Goal: Task Accomplishment & Management: Manage account settings

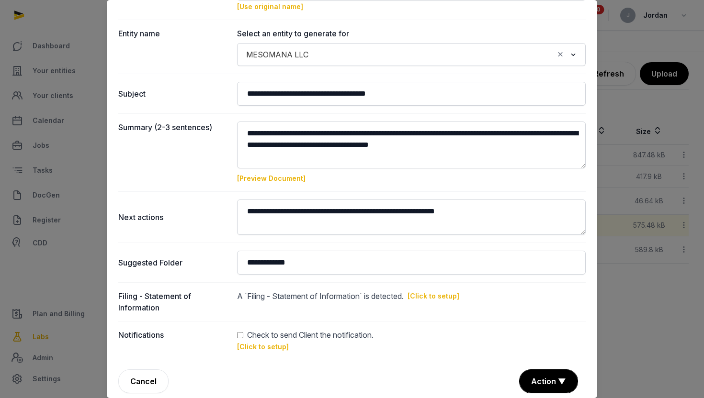
scroll to position [73, 0]
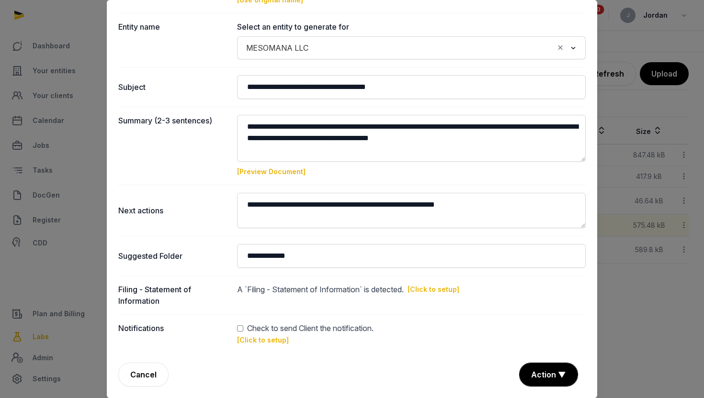
click at [650, 289] on div at bounding box center [352, 199] width 704 height 398
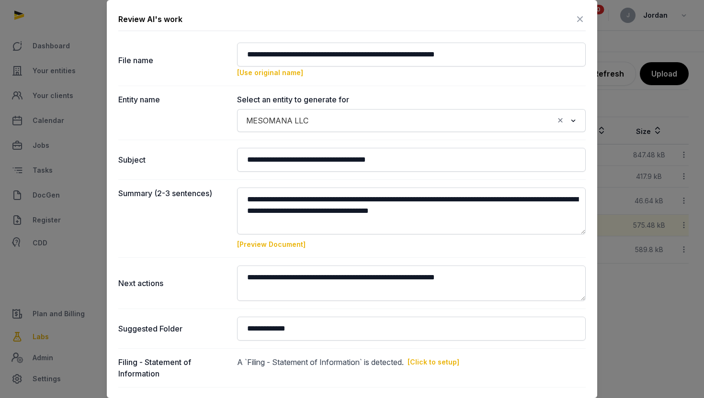
click at [581, 22] on icon at bounding box center [579, 18] width 11 height 15
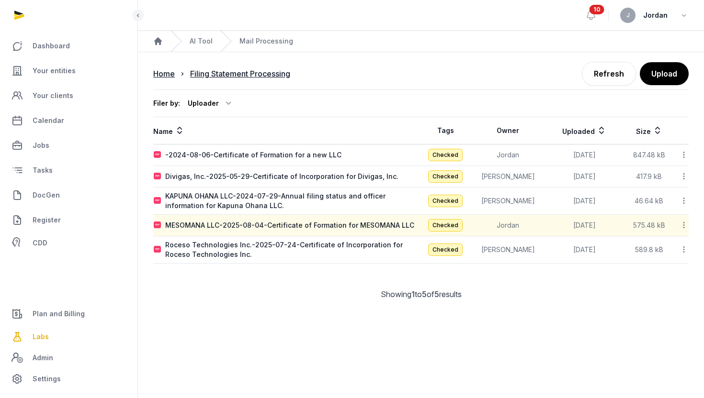
click at [686, 224] on icon at bounding box center [683, 225] width 9 height 10
click at [294, 296] on div "Showing 1 to 5 of 5 results" at bounding box center [420, 294] width 535 height 11
click at [84, 67] on link "Your entities" at bounding box center [69, 70] width 122 height 23
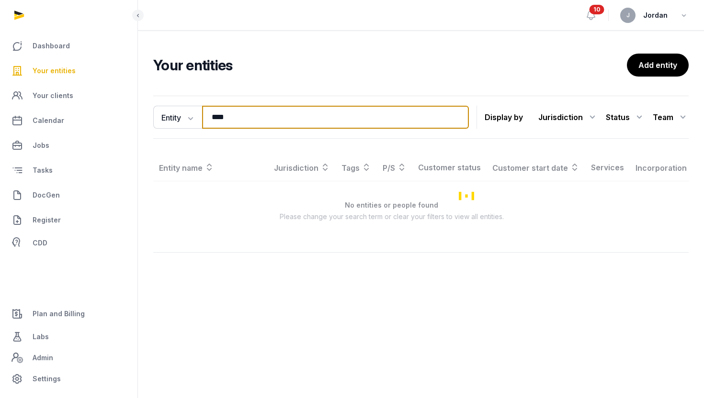
click at [242, 117] on input "****" at bounding box center [335, 117] width 267 height 23
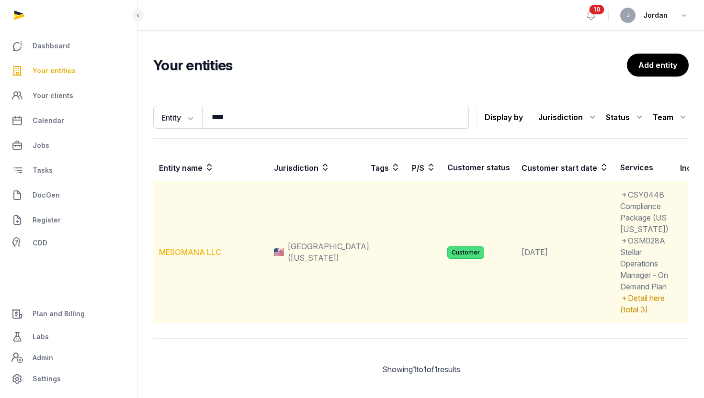
click at [208, 257] on link "MESOMANA LLC" at bounding box center [190, 252] width 62 height 10
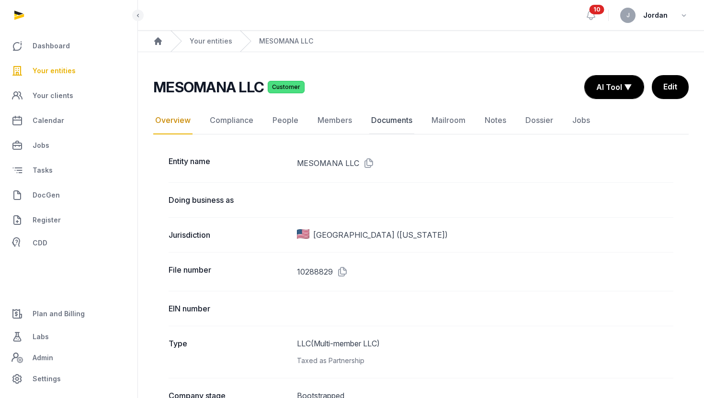
click at [395, 124] on link "Documents" at bounding box center [391, 121] width 45 height 28
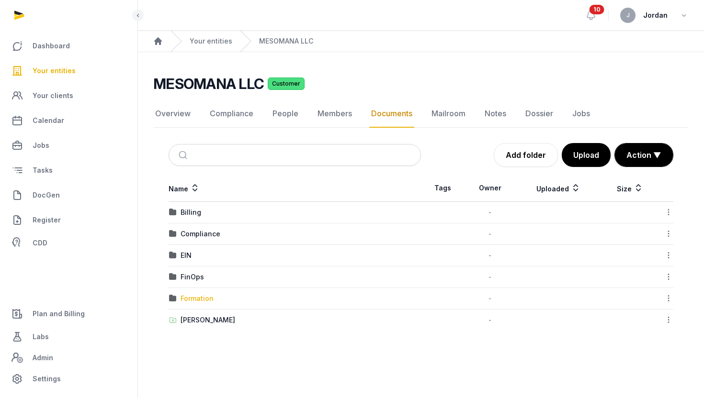
click at [192, 301] on div "Formation" at bounding box center [196, 299] width 33 height 10
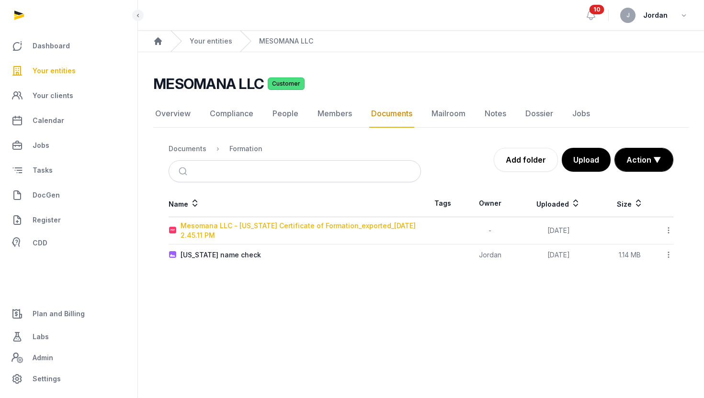
click at [302, 223] on div "Mesomana LLC - [US_STATE] Certificate of Formation_exported_[DATE] 2.45.11 PM" at bounding box center [300, 230] width 240 height 19
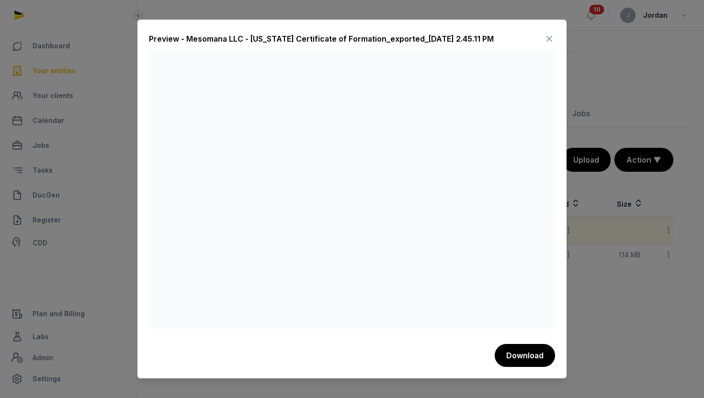
click at [551, 33] on icon at bounding box center [548, 38] width 11 height 15
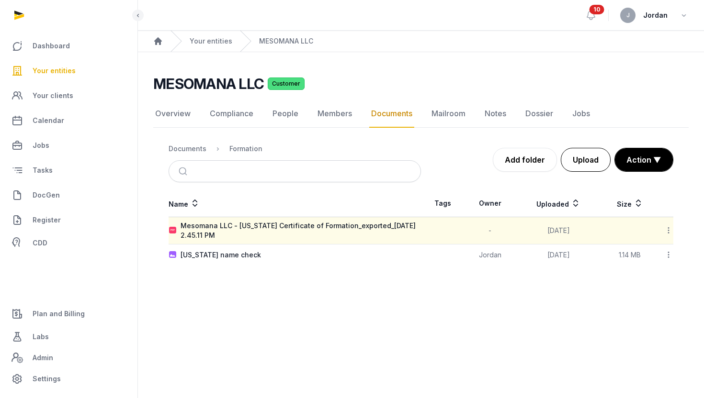
click at [588, 156] on button "Upload" at bounding box center [586, 160] width 50 height 24
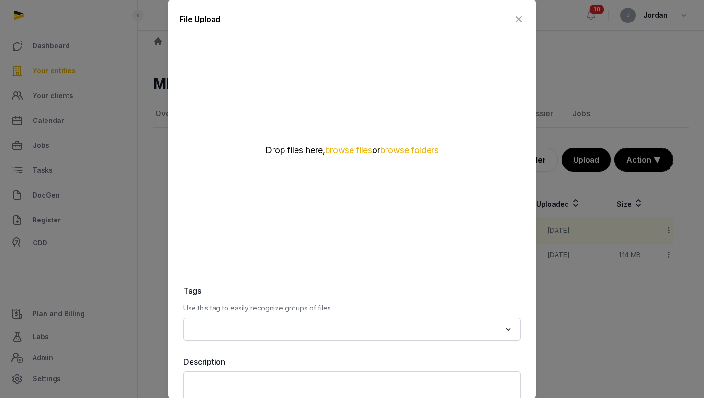
click at [352, 147] on button "browse files" at bounding box center [348, 150] width 47 height 9
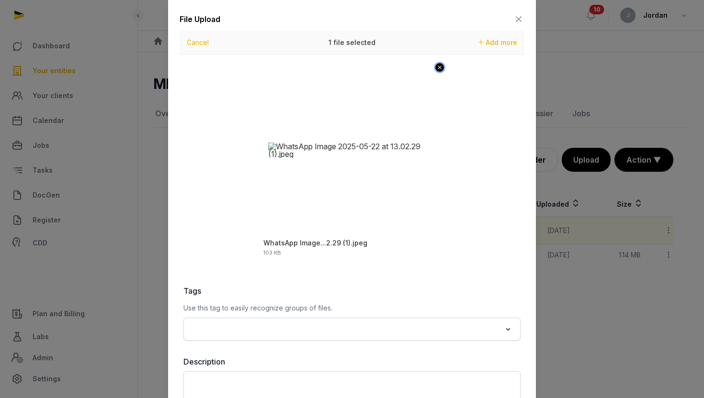
click at [438, 68] on icon "Remove file" at bounding box center [439, 68] width 4 height 4
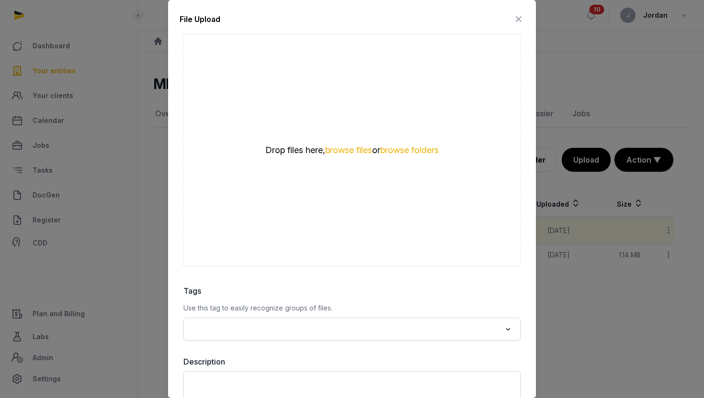
click at [352, 143] on div "Drop files here, browse files or browse folders" at bounding box center [352, 150] width 338 height 233
click at [352, 148] on button "browse files" at bounding box center [348, 150] width 47 height 9
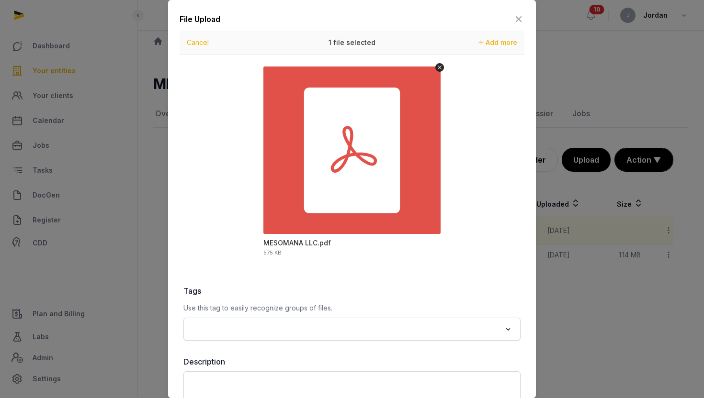
click at [392, 172] on icon "Uppy Dashboard" at bounding box center [352, 150] width 106 height 76
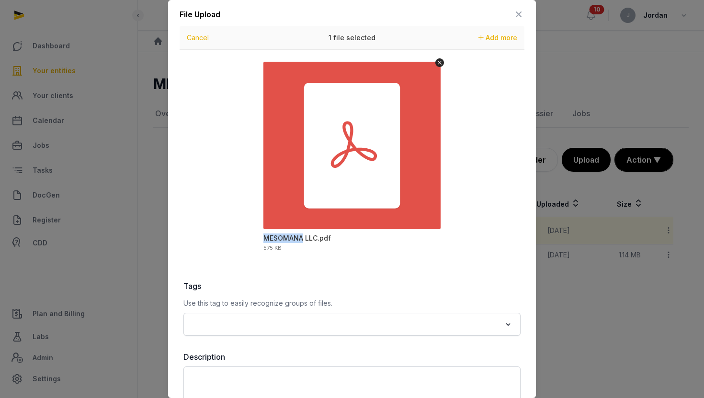
scroll to position [5, 0]
click at [521, 12] on icon at bounding box center [518, 13] width 11 height 15
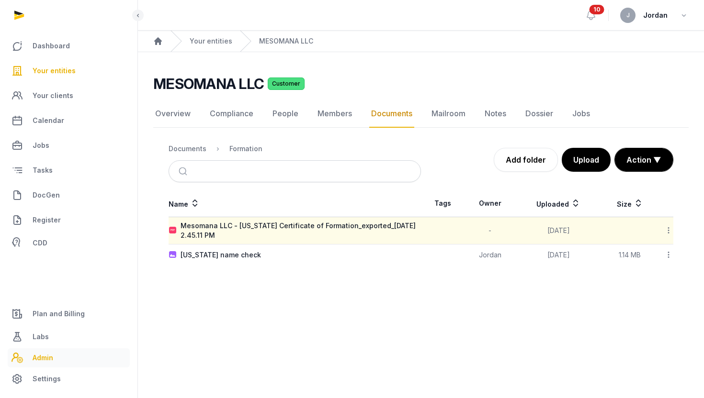
click at [42, 355] on span "Admin" at bounding box center [43, 357] width 21 height 11
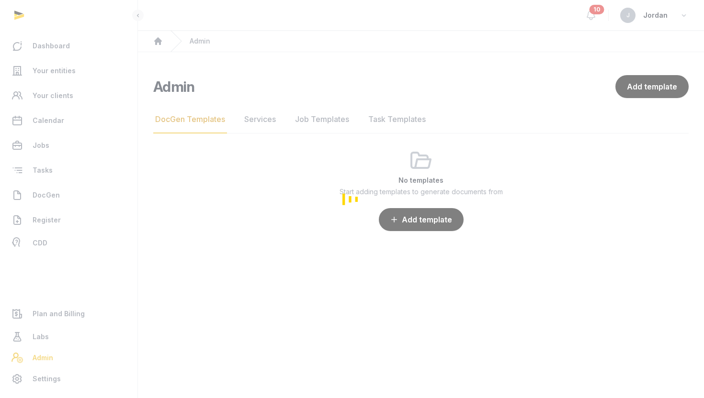
click at [39, 337] on div "Loading" at bounding box center [352, 199] width 704 height 398
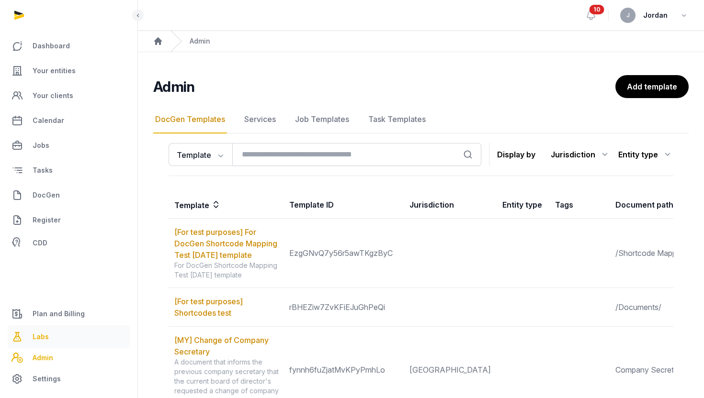
click at [34, 338] on span "Labs" at bounding box center [41, 336] width 16 height 11
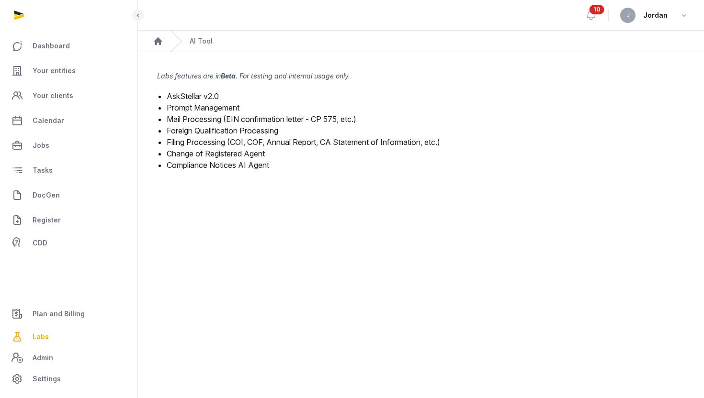
click at [221, 141] on link "Filing Processing (COI, COF, Annual Report, CA Statement of Information, etc.)" at bounding box center [303, 142] width 273 height 10
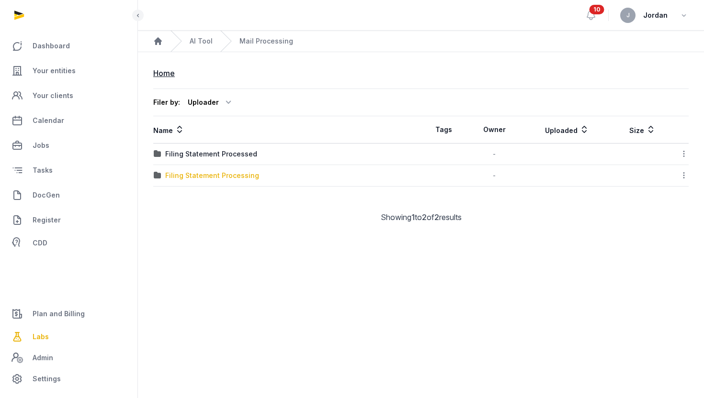
click at [231, 175] on div "Filing Statement Processing" at bounding box center [212, 176] width 94 height 10
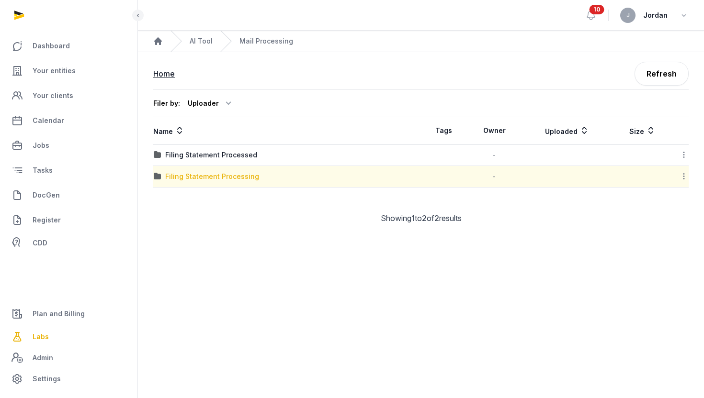
click at [235, 176] on div "Filing Statement Processing" at bounding box center [212, 177] width 94 height 10
click at [157, 224] on div "Filer by: Uploader All members Ahmad Amirulhafiz Andrew de Souza Anna Nari Anna…" at bounding box center [420, 165] width 535 height 150
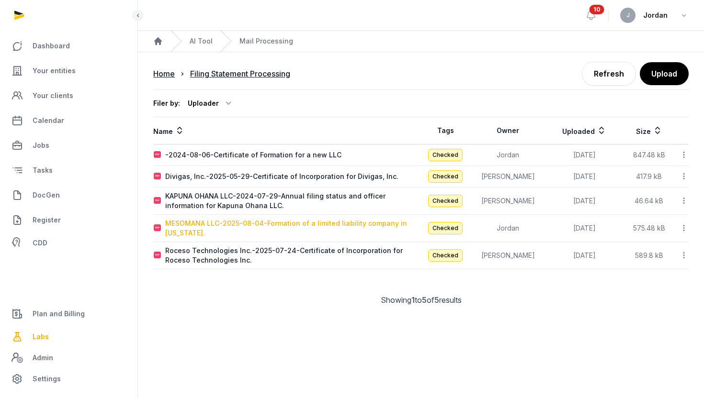
click at [188, 228] on div "MESOMANA LLC-2025-08-04-Formation of a limited liability company in Delaware." at bounding box center [292, 228] width 255 height 19
type input "**********"
type textarea "**********"
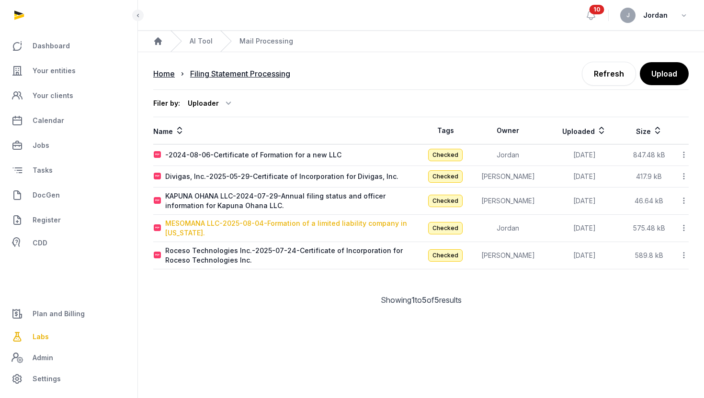
type input "**********"
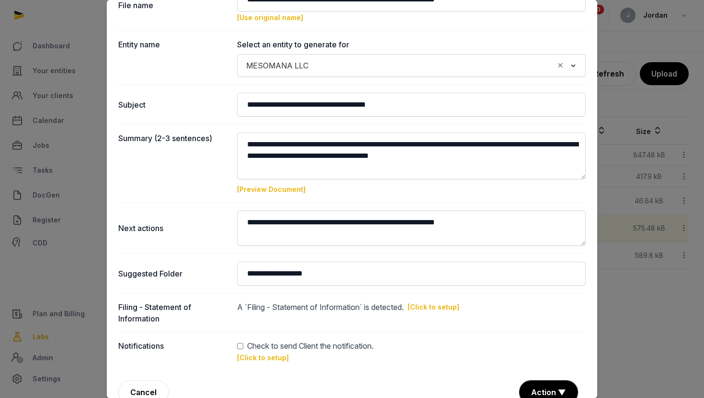
scroll to position [73, 0]
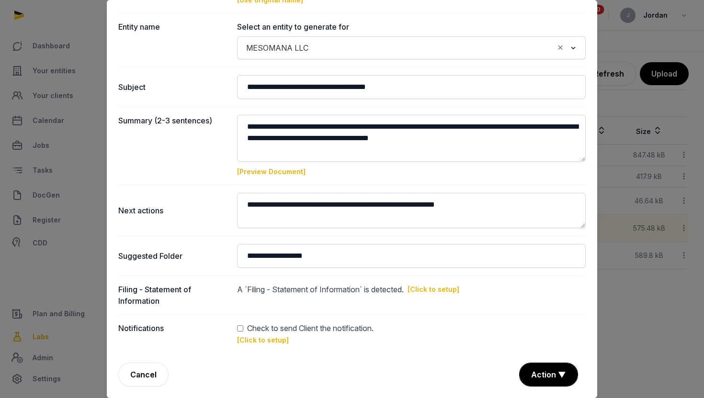
click at [265, 168] on link "[Preview Document]" at bounding box center [271, 172] width 68 height 8
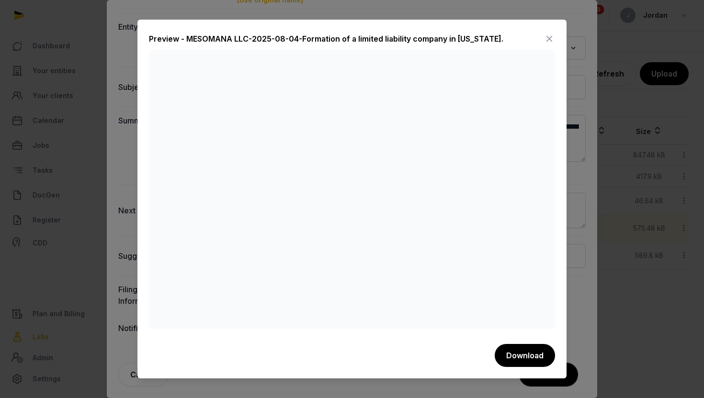
click at [550, 39] on icon at bounding box center [548, 38] width 11 height 15
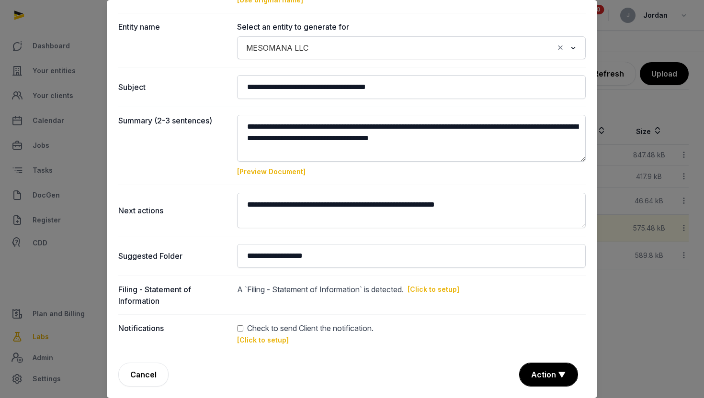
click at [280, 173] on link "[Preview Document]" at bounding box center [271, 172] width 68 height 8
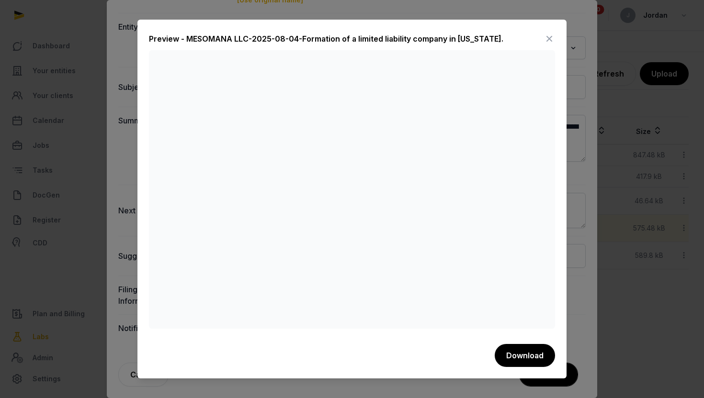
click at [549, 34] on icon at bounding box center [548, 38] width 11 height 15
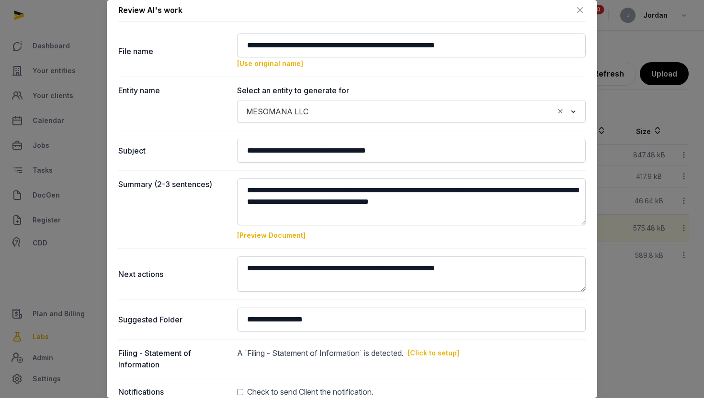
scroll to position [3, 0]
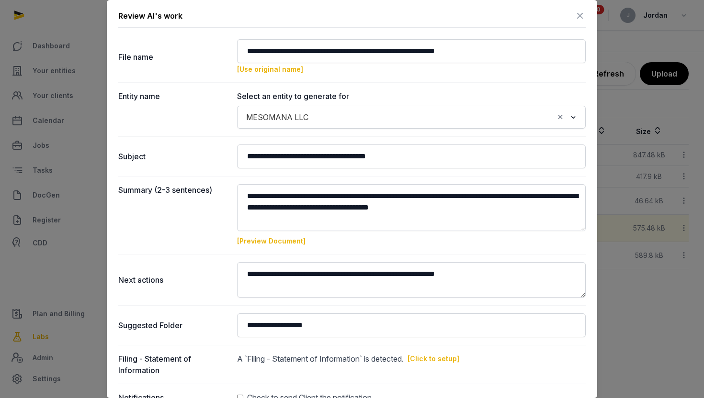
click at [634, 106] on div at bounding box center [352, 199] width 704 height 398
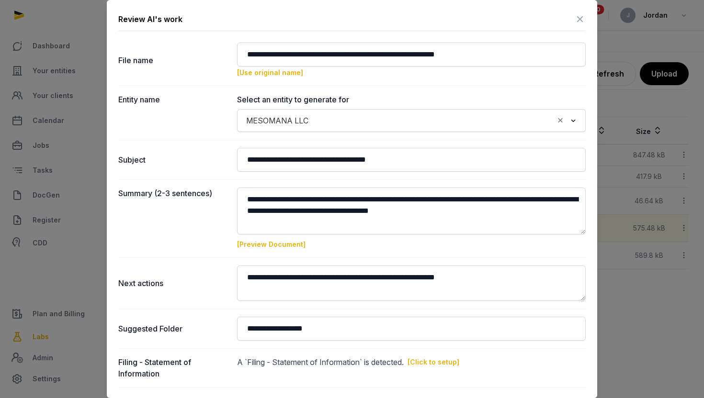
click at [582, 19] on icon at bounding box center [579, 18] width 11 height 15
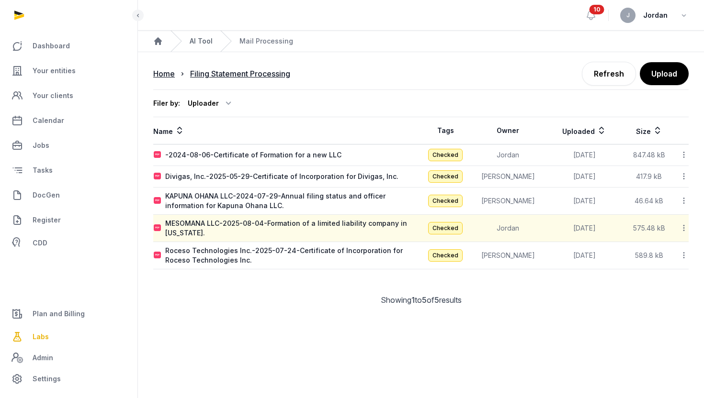
click at [207, 39] on link "AI Tool" at bounding box center [201, 41] width 23 height 10
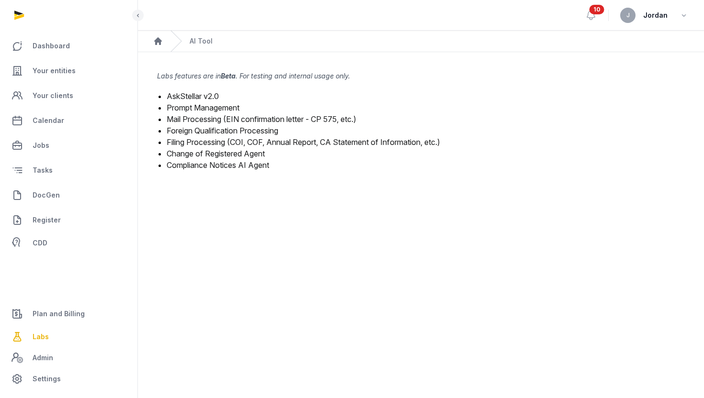
click at [223, 141] on link "Filing Processing (COI, COF, Annual Report, CA Statement of Information, etc.)" at bounding box center [303, 142] width 273 height 10
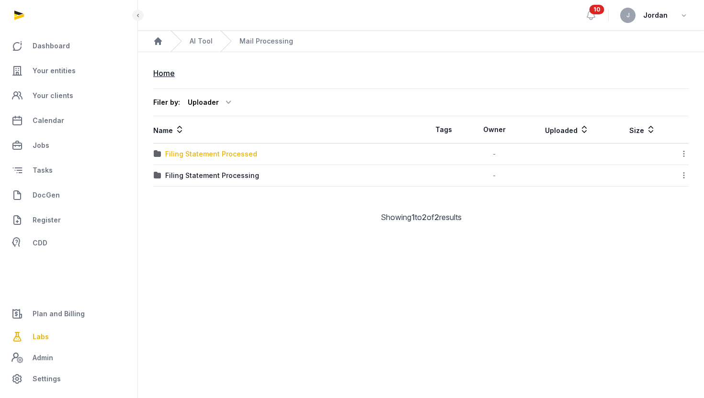
click at [211, 154] on div "Filing Statement Processed" at bounding box center [211, 154] width 92 height 10
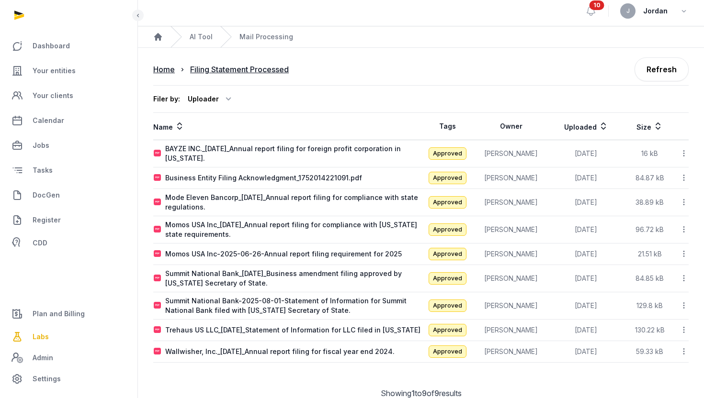
scroll to position [6, 0]
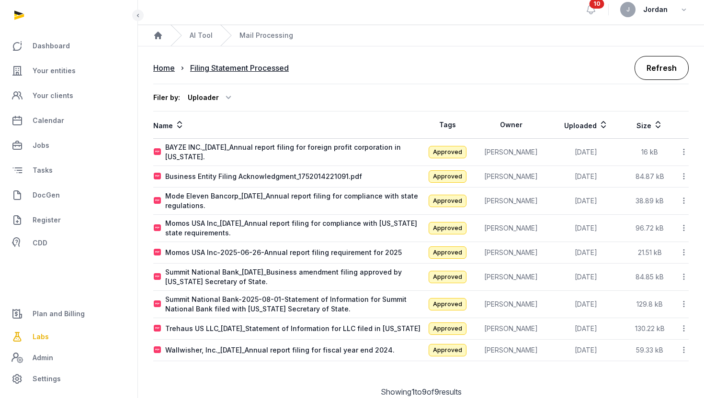
click at [676, 66] on link "Refresh" at bounding box center [661, 68] width 54 height 24
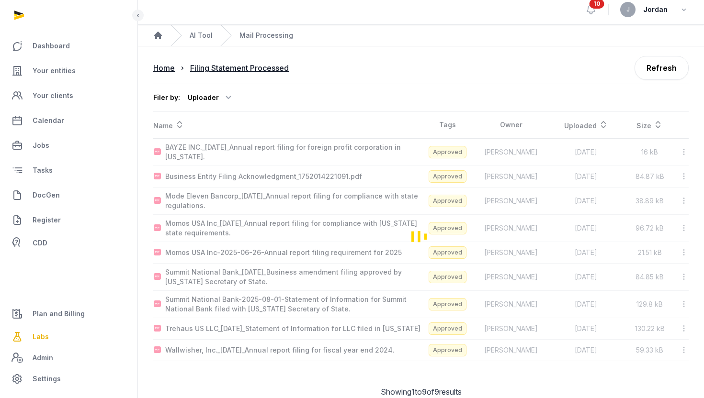
scroll to position [26, 0]
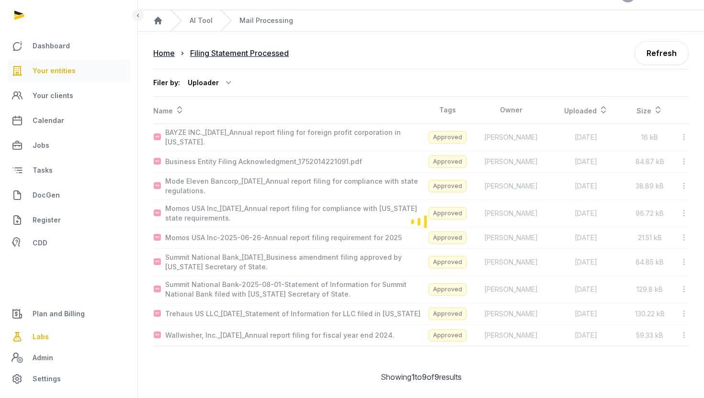
click at [68, 72] on span "Your entities" at bounding box center [54, 70] width 43 height 11
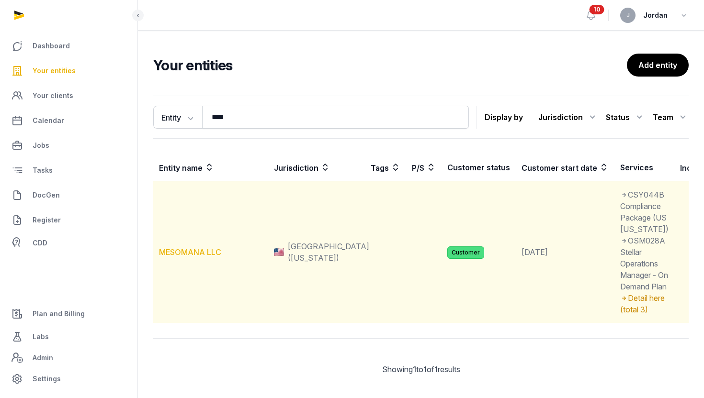
click at [205, 257] on link "MESOMANA LLC" at bounding box center [190, 252] width 62 height 10
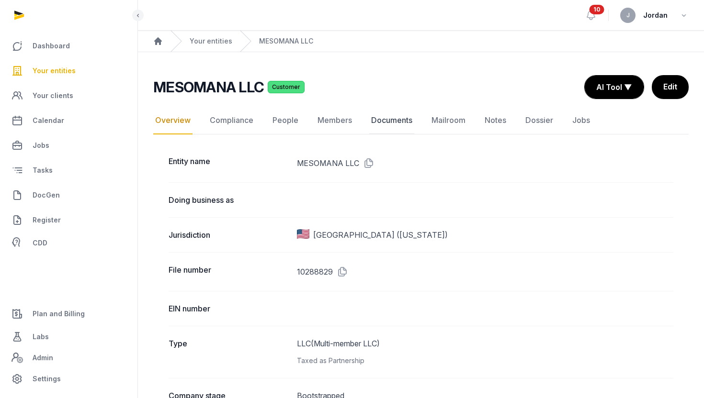
click at [382, 118] on link "Documents" at bounding box center [391, 121] width 45 height 28
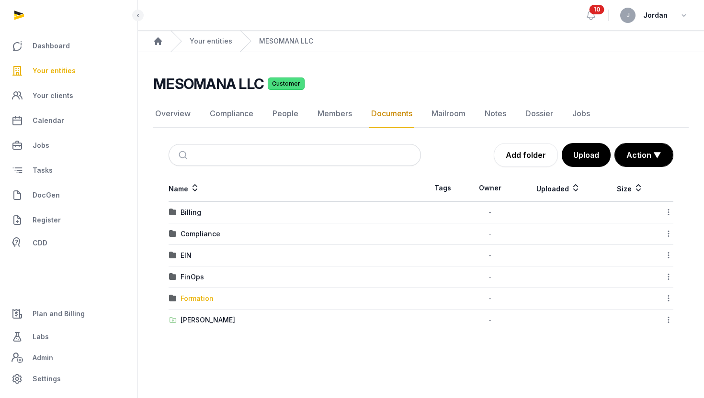
click at [191, 300] on div "Formation" at bounding box center [196, 299] width 33 height 10
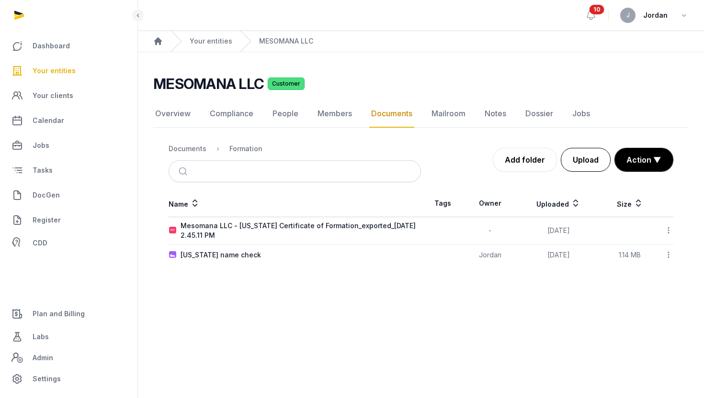
click at [581, 158] on button "Upload" at bounding box center [586, 160] width 50 height 24
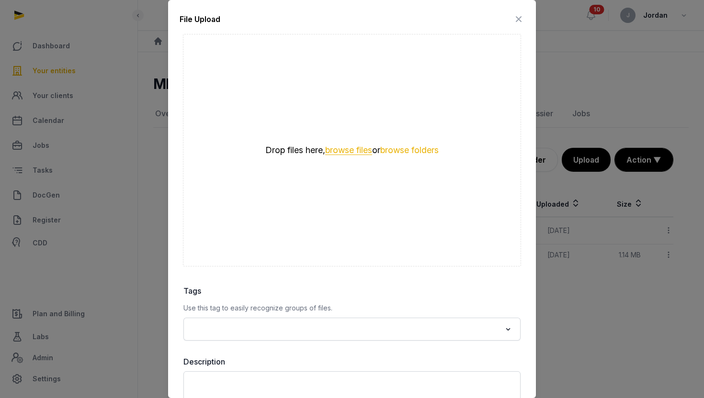
click at [359, 151] on button "browse files" at bounding box center [348, 150] width 47 height 9
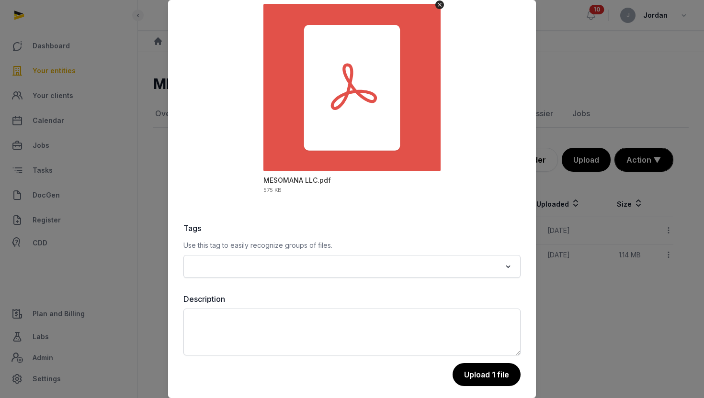
scroll to position [70, 0]
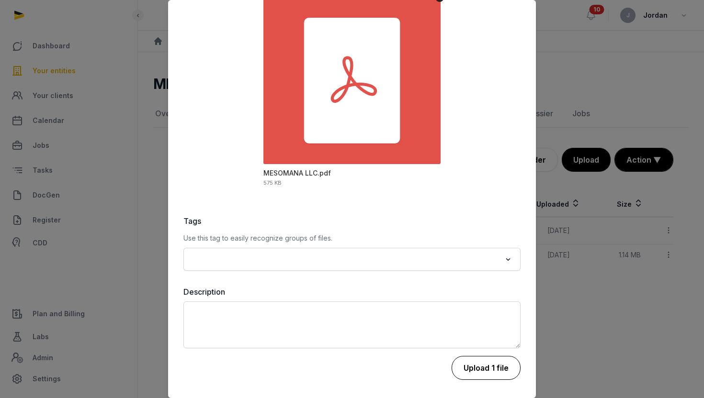
click at [492, 362] on button "Upload 1 file" at bounding box center [485, 368] width 69 height 24
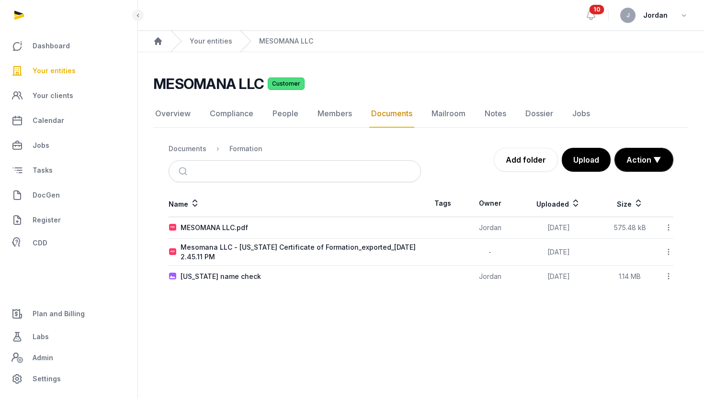
click at [668, 225] on icon at bounding box center [668, 228] width 9 height 10
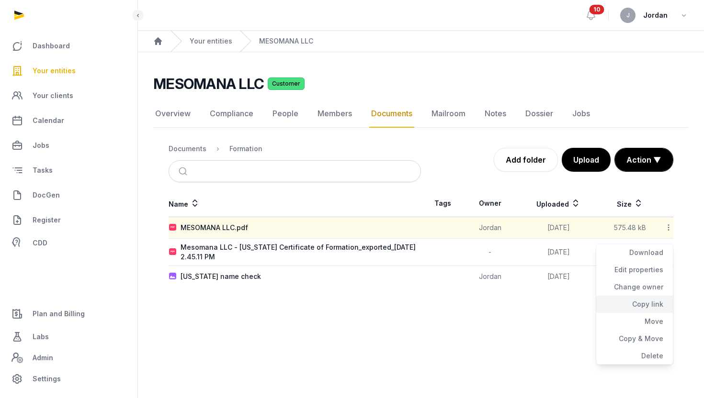
click at [660, 313] on div "Copy link" at bounding box center [634, 321] width 77 height 17
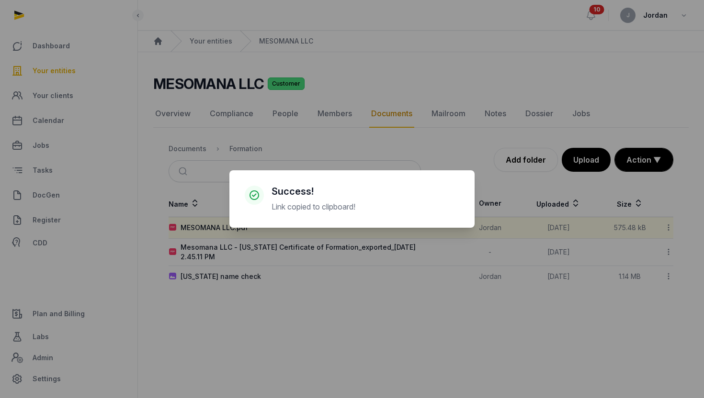
click at [511, 131] on div "× Success! Link copied to clipboard! Cancel No OK" at bounding box center [352, 199] width 704 height 398
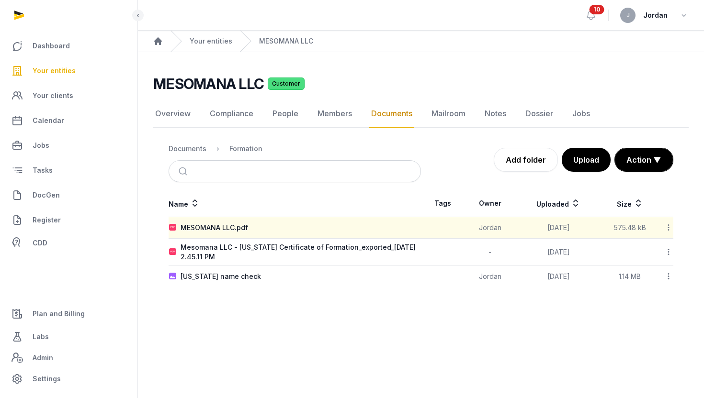
click at [669, 229] on icon at bounding box center [668, 228] width 9 height 10
click at [654, 279] on div "Edit properties" at bounding box center [634, 287] width 77 height 17
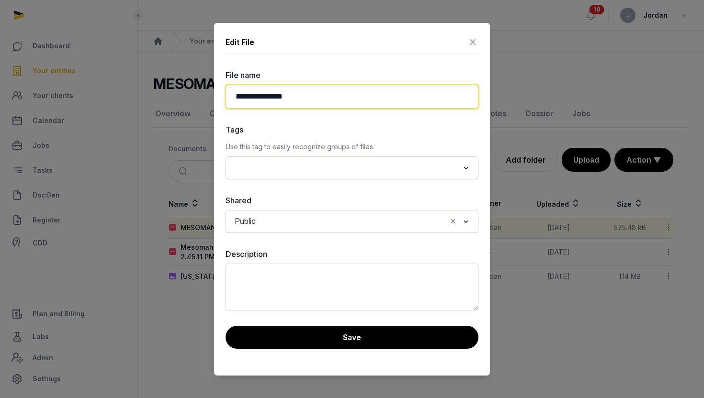
click at [295, 95] on input "**********" at bounding box center [351, 97] width 253 height 24
click at [300, 97] on input "**********" at bounding box center [351, 97] width 253 height 24
click at [299, 98] on input "**********" at bounding box center [351, 97] width 253 height 24
click at [232, 95] on input "**********" at bounding box center [351, 97] width 253 height 24
drag, startPoint x: 269, startPoint y: 97, endPoint x: 202, endPoint y: 95, distance: 67.5
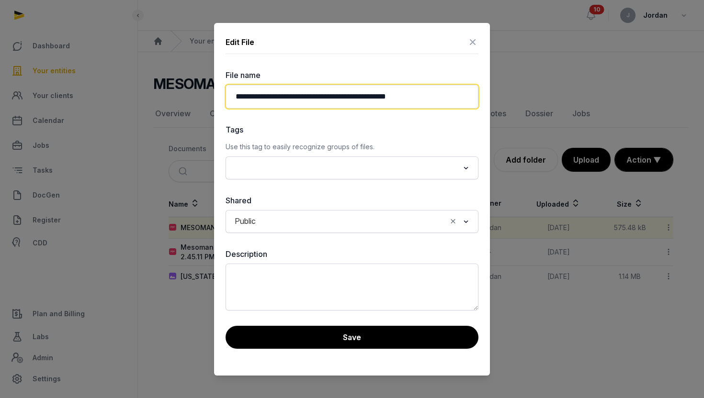
click at [202, 95] on div "**********" at bounding box center [352, 199] width 704 height 398
click at [303, 96] on input "**********" at bounding box center [351, 97] width 253 height 24
paste input "********"
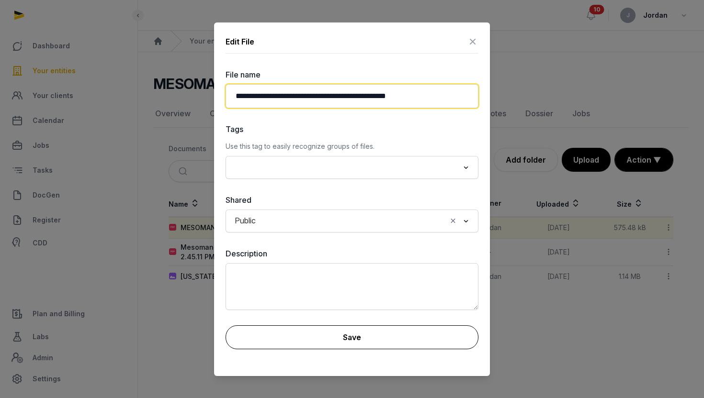
type input "**********"
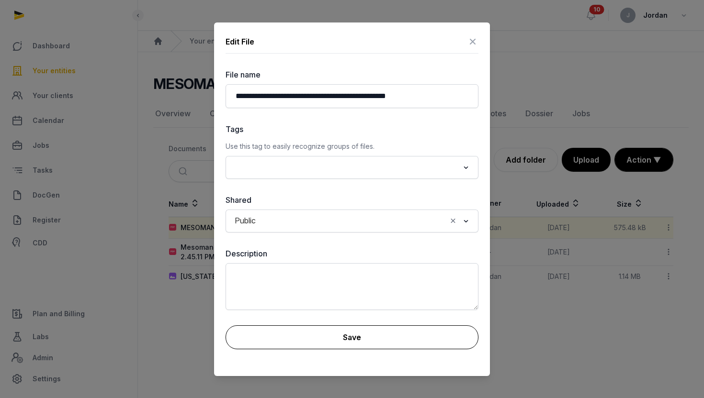
click at [282, 339] on button "Save" at bounding box center [351, 337] width 253 height 24
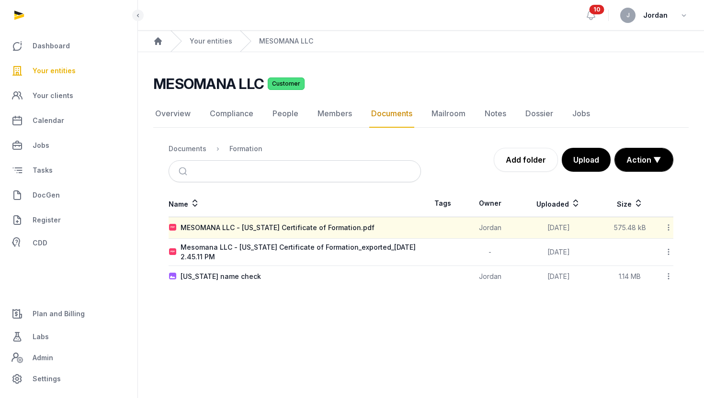
click at [669, 229] on icon at bounding box center [668, 228] width 9 height 10
click at [668, 227] on icon at bounding box center [668, 228] width 9 height 10
click at [651, 313] on div "Copy link" at bounding box center [634, 321] width 77 height 17
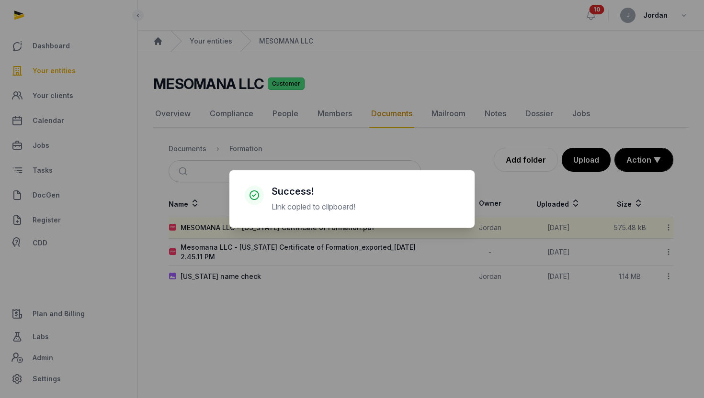
click at [386, 145] on div "× Success! Link copied to clipboard! Cancel No OK" at bounding box center [352, 199] width 704 height 398
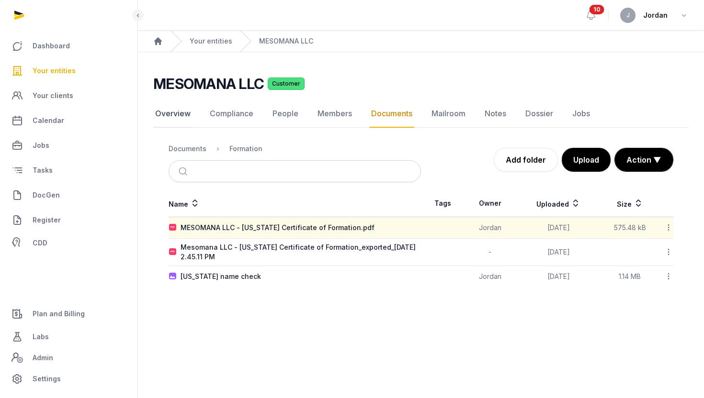
click at [183, 116] on link "Overview" at bounding box center [172, 114] width 39 height 28
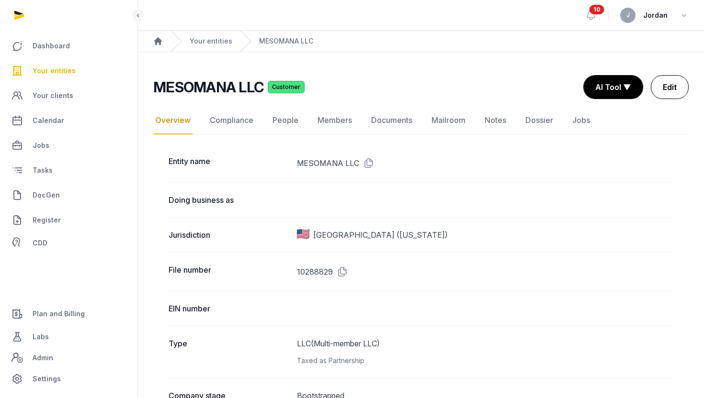
click at [658, 84] on link "Edit" at bounding box center [669, 87] width 38 height 24
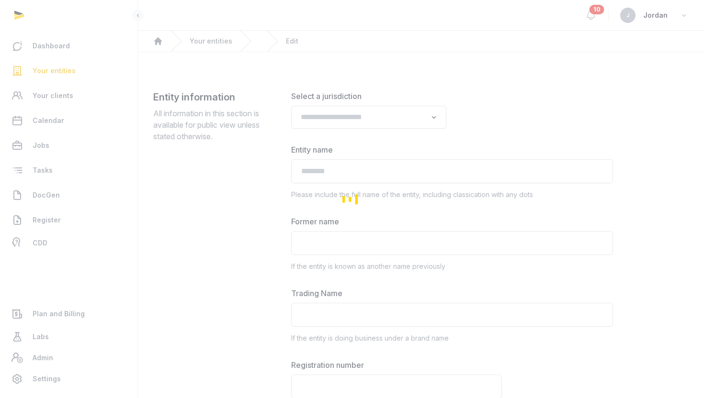
type input "**********"
type textarea "**********"
type input "**********"
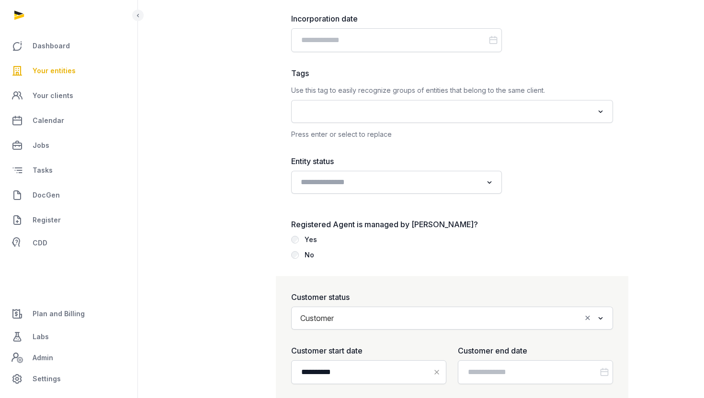
scroll to position [1101, 0]
click at [414, 183] on input "Search for option" at bounding box center [389, 181] width 185 height 13
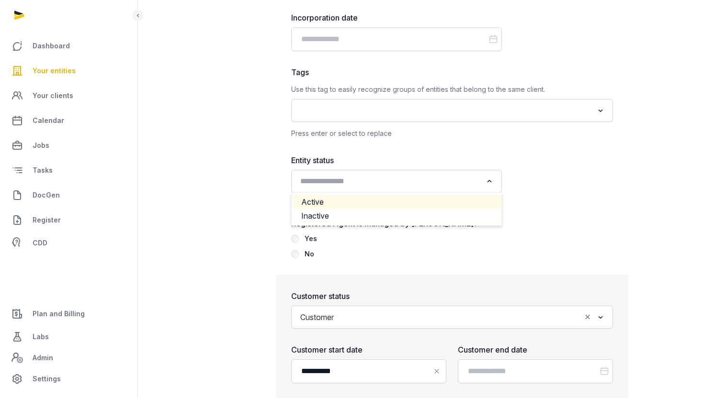
click at [402, 199] on li "Active" at bounding box center [397, 202] width 210 height 14
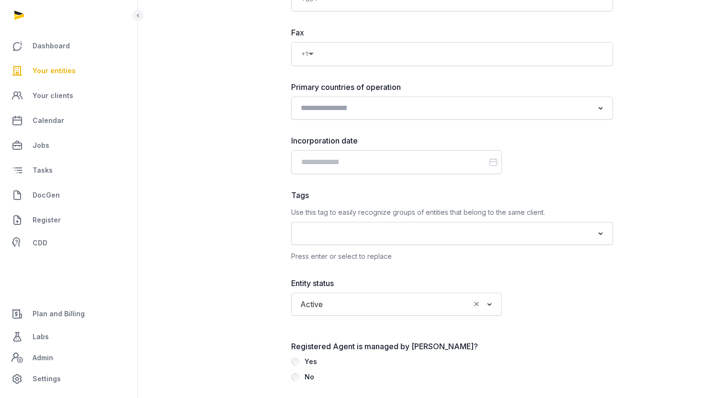
scroll to position [977, 0]
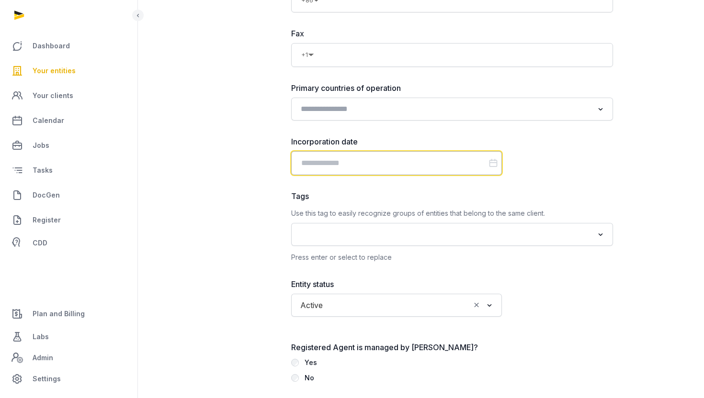
click at [411, 156] on input "Datepicker input" at bounding box center [396, 163] width 211 height 24
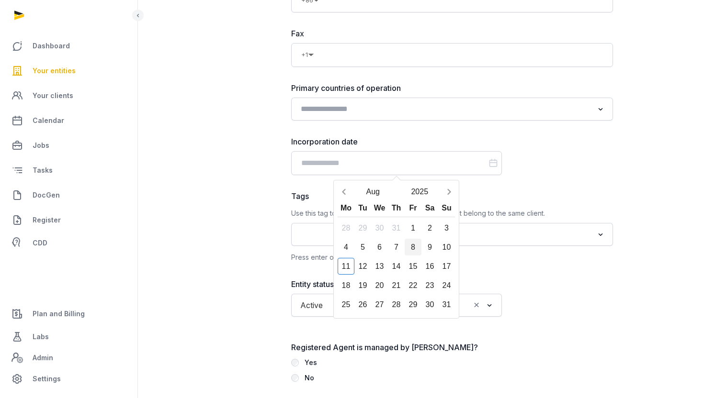
click at [409, 244] on div "8" at bounding box center [412, 247] width 17 height 17
type input "**********"
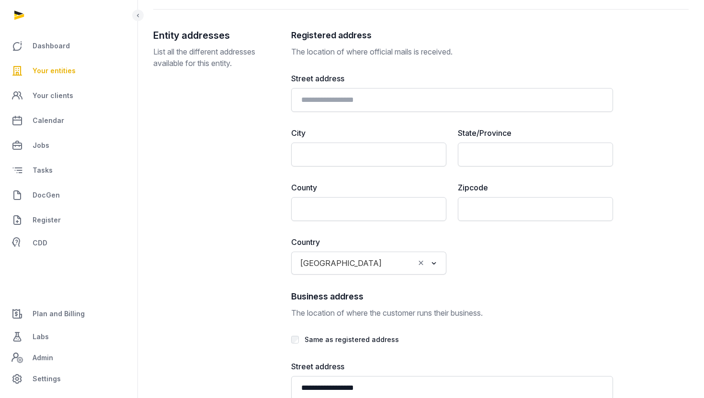
scroll to position [1652, 0]
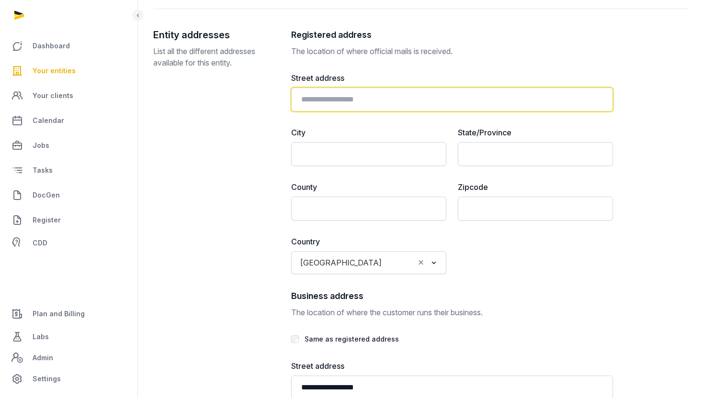
click at [438, 97] on input "text" at bounding box center [452, 100] width 322 height 24
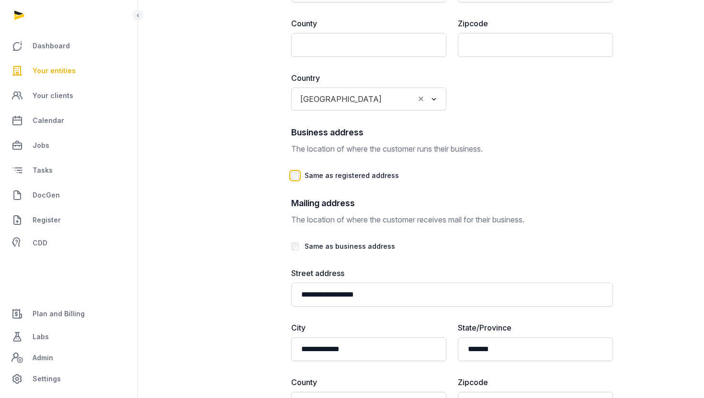
scroll to position [1819, 0]
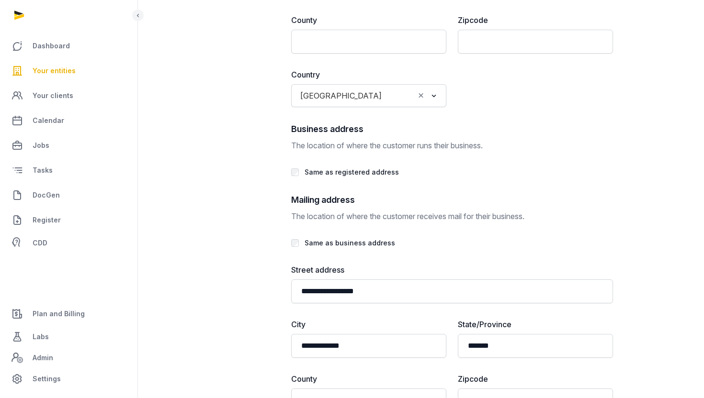
click at [295, 176] on div at bounding box center [295, 172] width 8 height 11
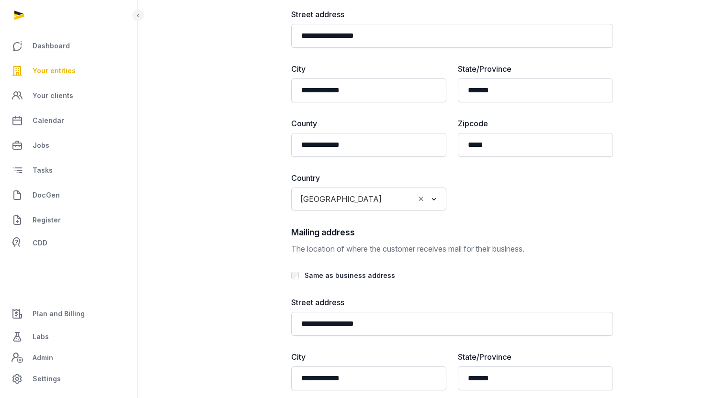
scroll to position [2299, 0]
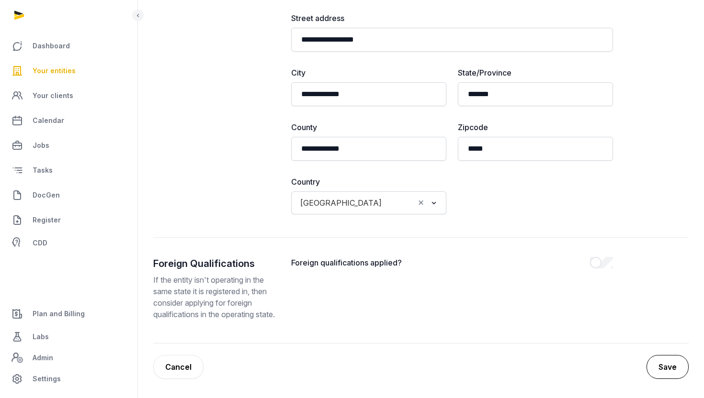
click at [675, 373] on button "Save" at bounding box center [667, 367] width 42 height 24
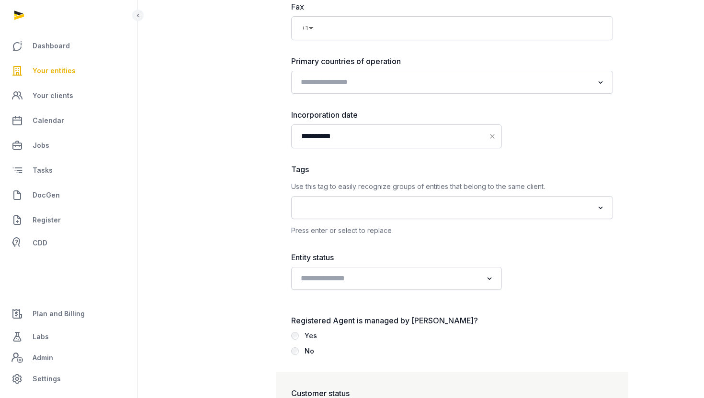
scroll to position [983, 0]
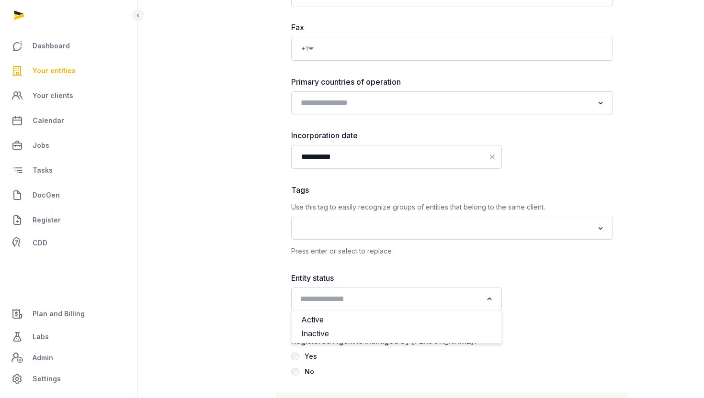
click at [370, 297] on input "Search for option" at bounding box center [389, 298] width 185 height 13
click at [331, 319] on li "Active" at bounding box center [397, 320] width 210 height 14
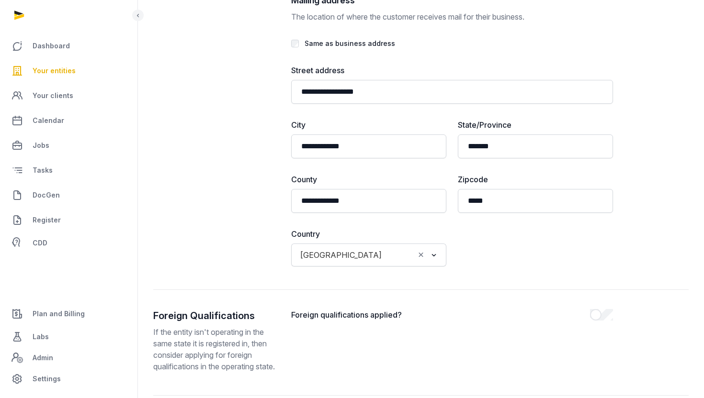
scroll to position [2299, 0]
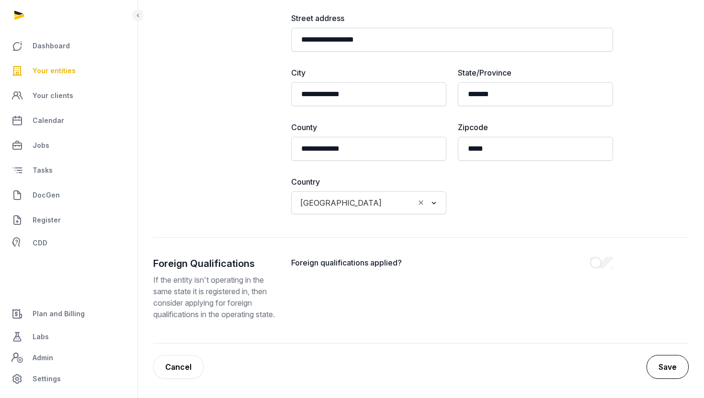
click at [675, 363] on button "Save" at bounding box center [667, 367] width 42 height 24
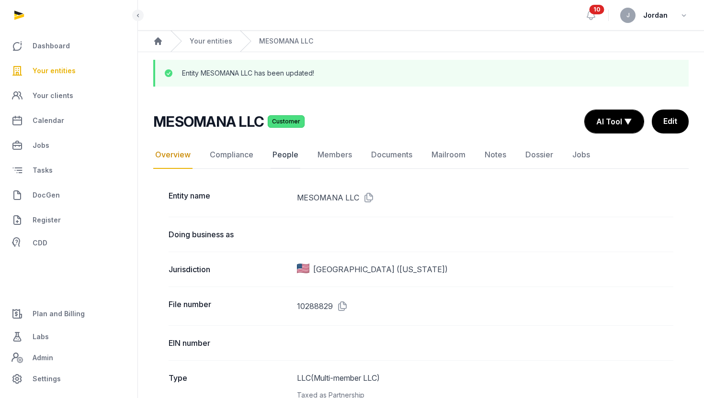
click at [286, 162] on link "People" at bounding box center [285, 155] width 30 height 28
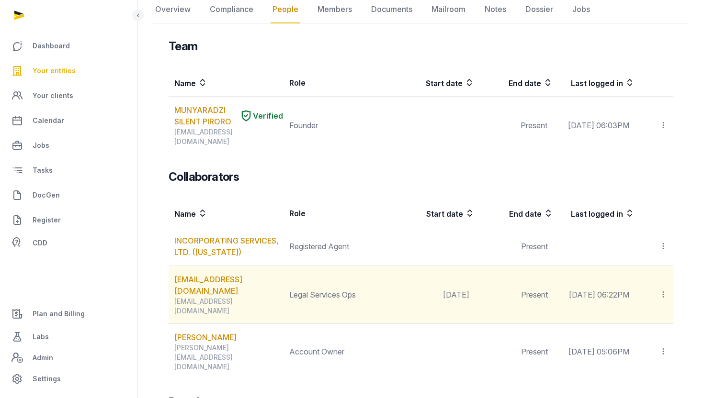
scroll to position [96, 0]
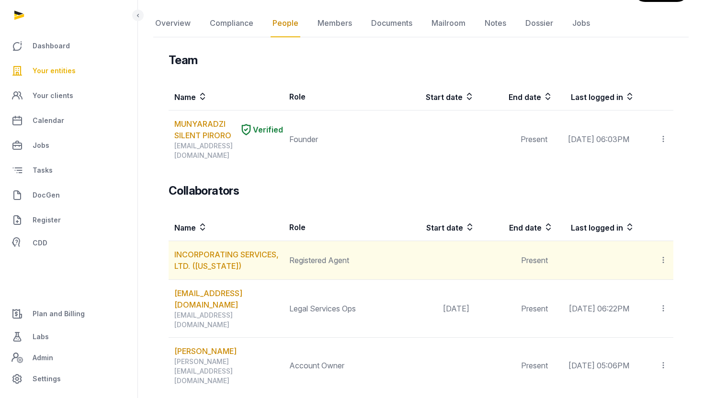
click at [663, 255] on icon at bounding box center [663, 260] width 9 height 10
click at [653, 281] on span "Edit role" at bounding box center [644, 286] width 28 height 10
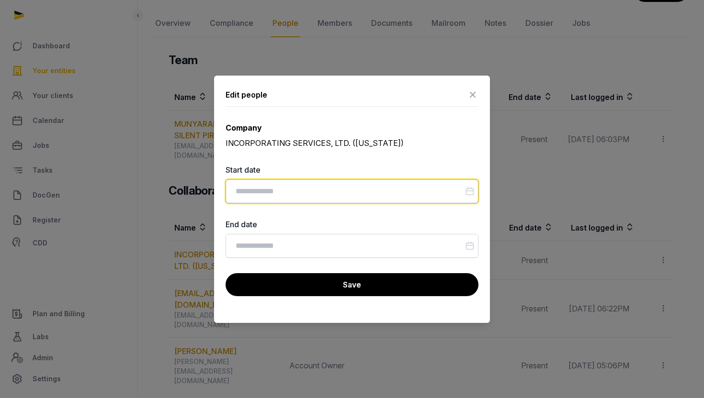
click at [353, 190] on input "Datepicker input" at bounding box center [351, 191] width 253 height 24
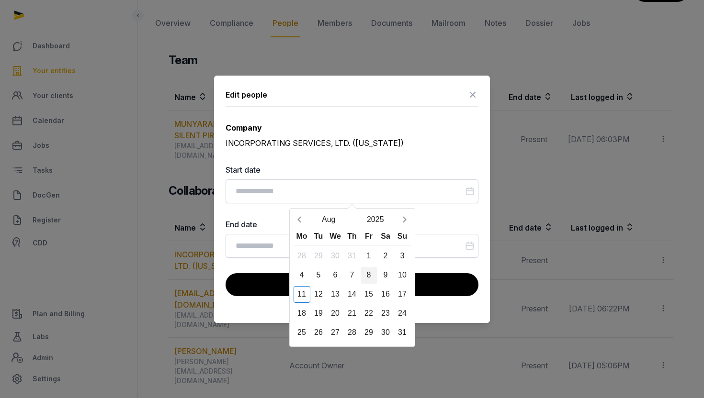
click at [368, 275] on div "8" at bounding box center [368, 275] width 17 height 17
type input "**********"
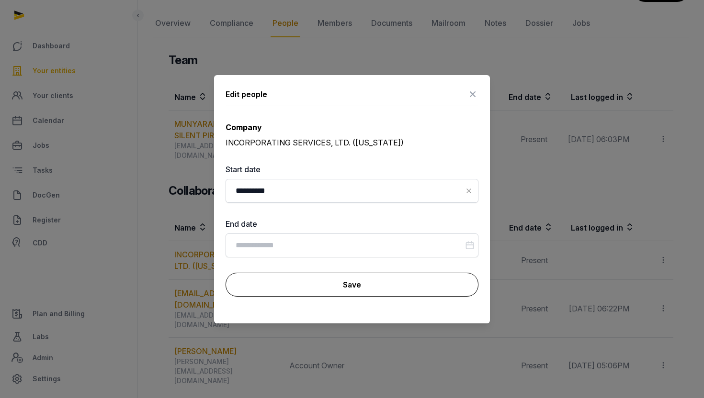
click at [314, 287] on button "Save" at bounding box center [351, 285] width 253 height 24
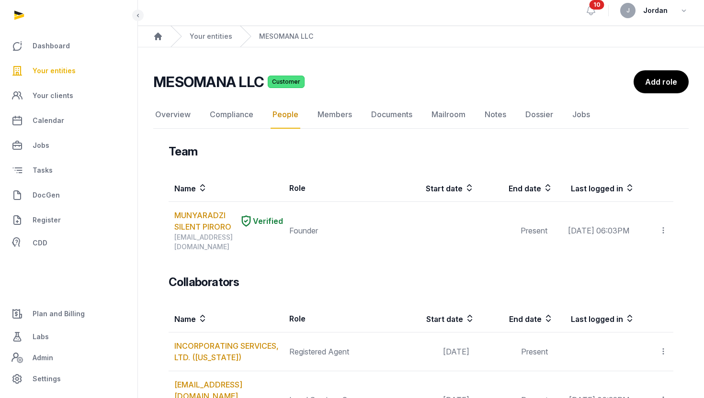
scroll to position [1, 0]
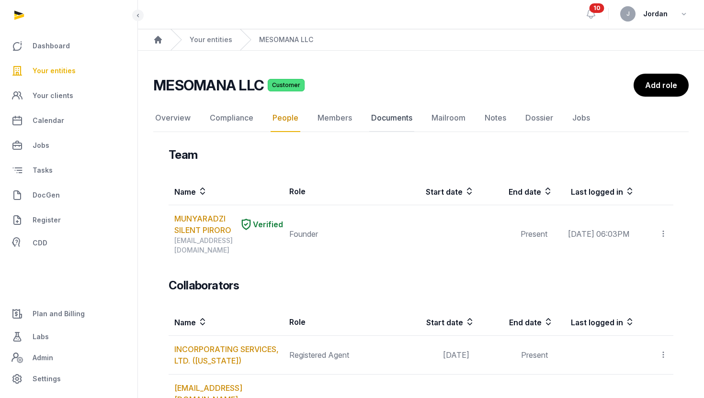
click at [396, 123] on link "Documents" at bounding box center [391, 118] width 45 height 28
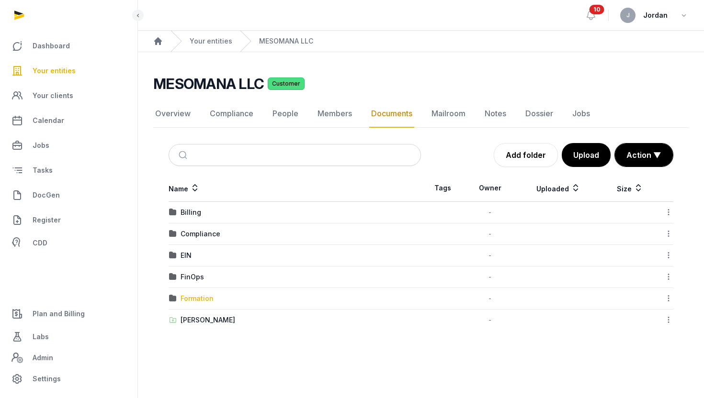
click at [187, 299] on div "Formation" at bounding box center [196, 299] width 33 height 10
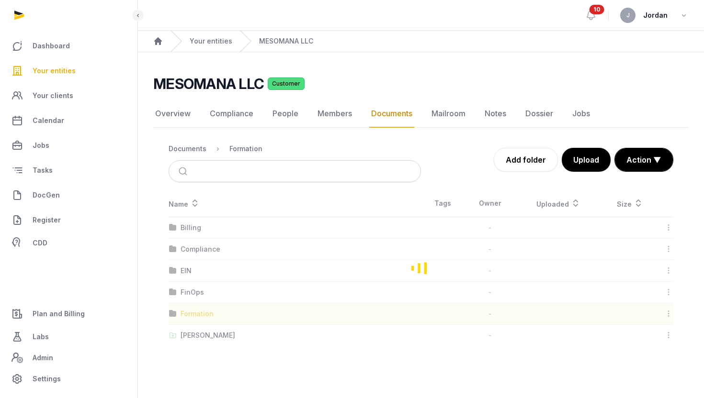
click at [187, 299] on div "Loading" at bounding box center [420, 268] width 535 height 156
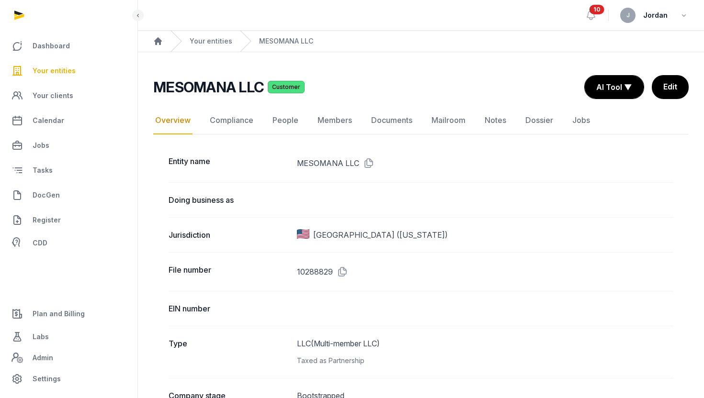
click at [391, 119] on link "Documents" at bounding box center [391, 121] width 45 height 28
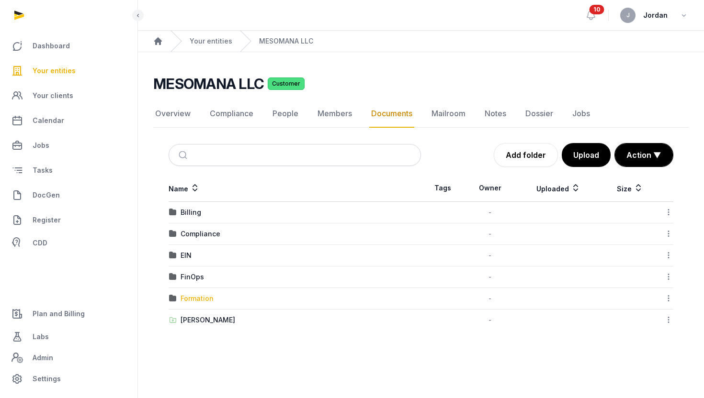
click at [196, 295] on div "Formation" at bounding box center [196, 299] width 33 height 10
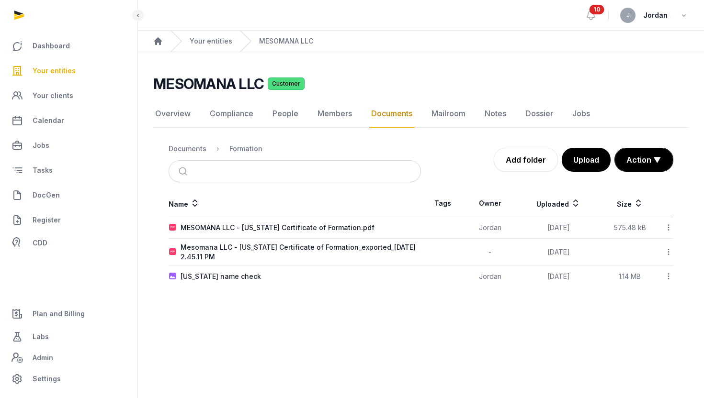
click at [667, 223] on icon at bounding box center [668, 228] width 9 height 10
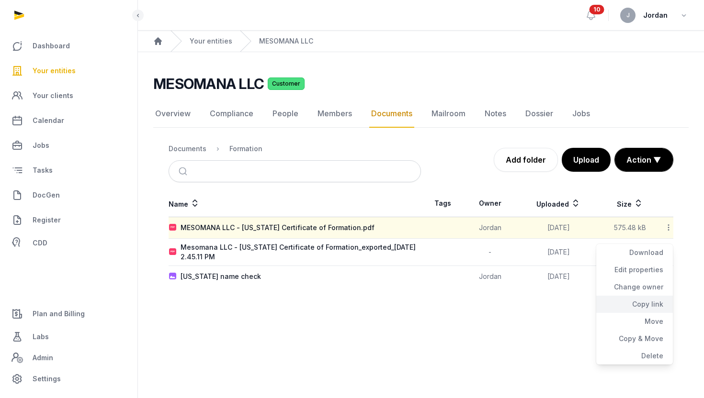
click at [651, 313] on div "Copy link" at bounding box center [634, 321] width 77 height 17
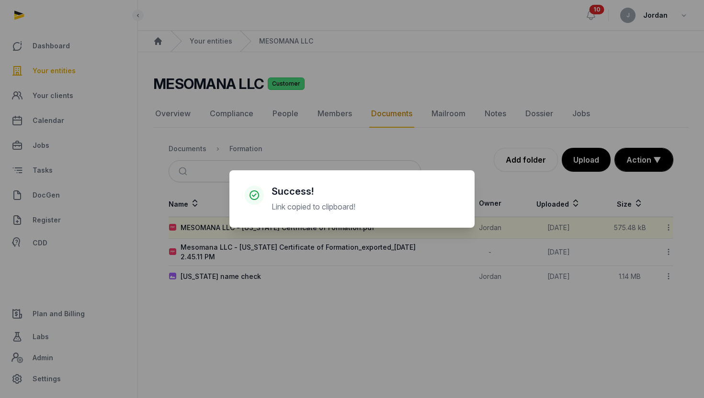
click at [433, 309] on div "× Success! Link copied to clipboard! Cancel No OK" at bounding box center [352, 199] width 704 height 398
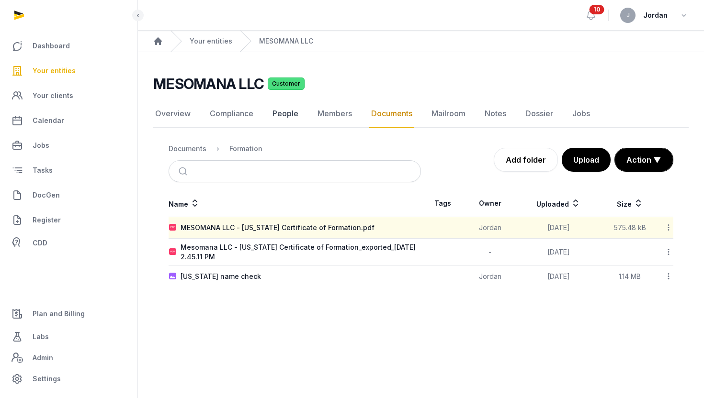
click at [286, 123] on link "People" at bounding box center [285, 114] width 30 height 28
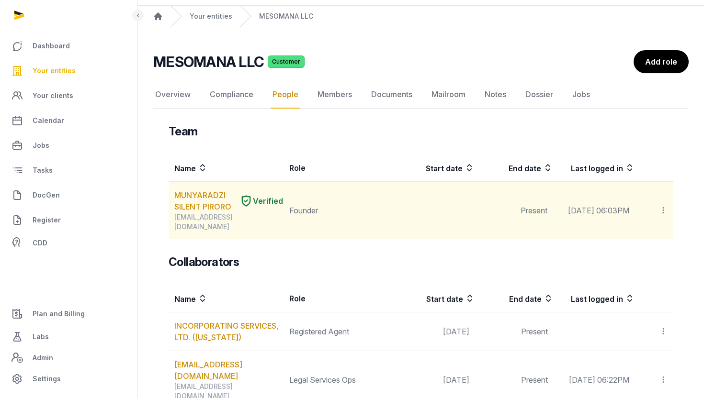
scroll to position [33, 0]
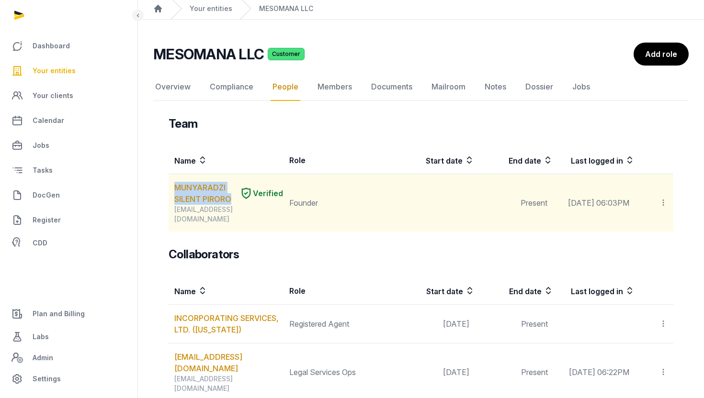
drag, startPoint x: 237, startPoint y: 200, endPoint x: 170, endPoint y: 190, distance: 67.8
click at [170, 189] on td "MUNYARADZI SILENT PIRORO Verified ox@mesomana.com" at bounding box center [225, 203] width 115 height 58
copy link "MUNYARADZI SILENT PIRORO"
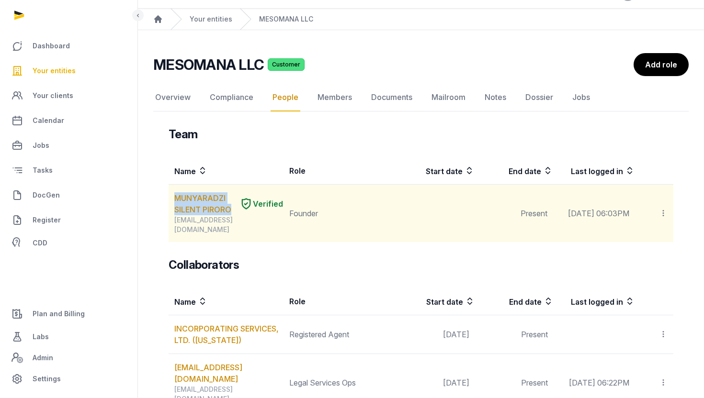
scroll to position [16, 0]
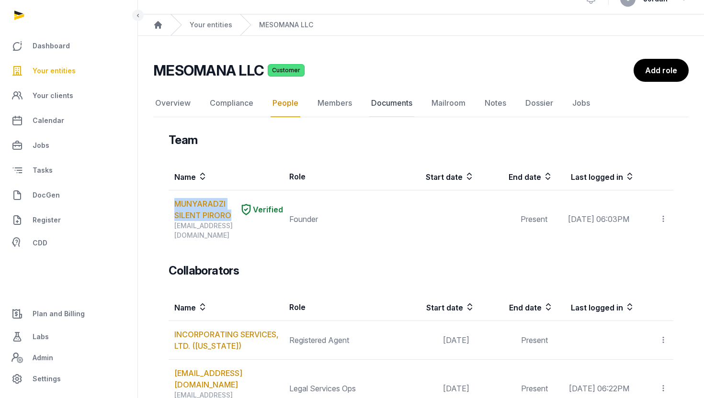
click at [374, 107] on link "Documents" at bounding box center [391, 104] width 45 height 28
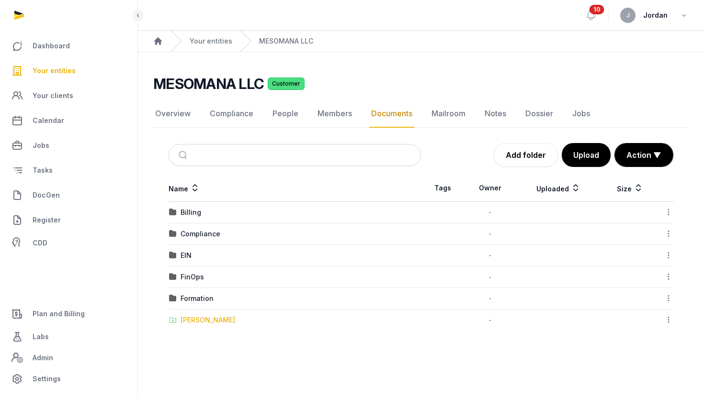
click at [202, 321] on div "Shared Folder" at bounding box center [207, 320] width 55 height 10
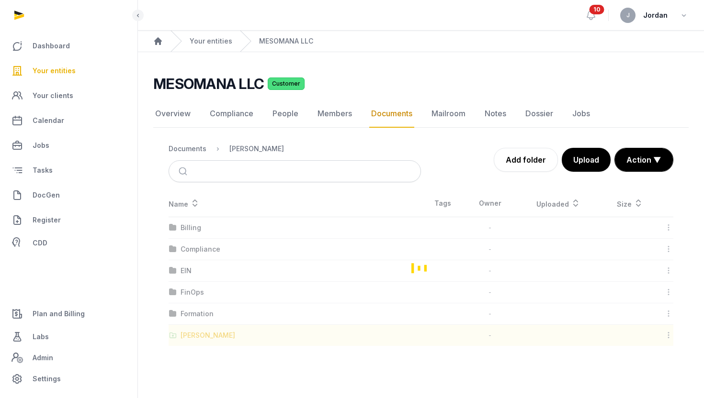
click at [202, 321] on div "Loading" at bounding box center [420, 268] width 535 height 156
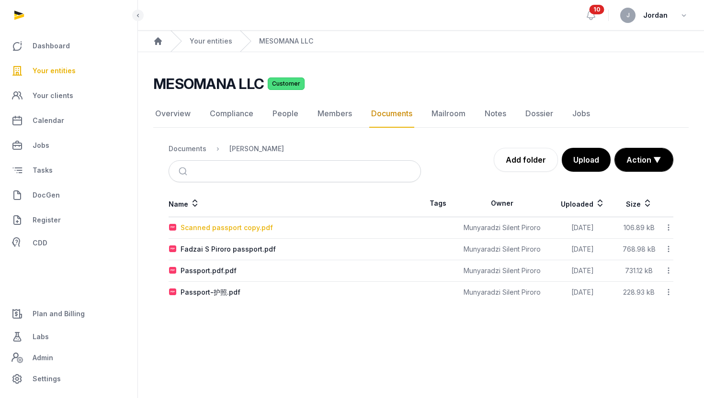
click at [229, 229] on div "Scanned passport copy.pdf" at bounding box center [226, 228] width 92 height 10
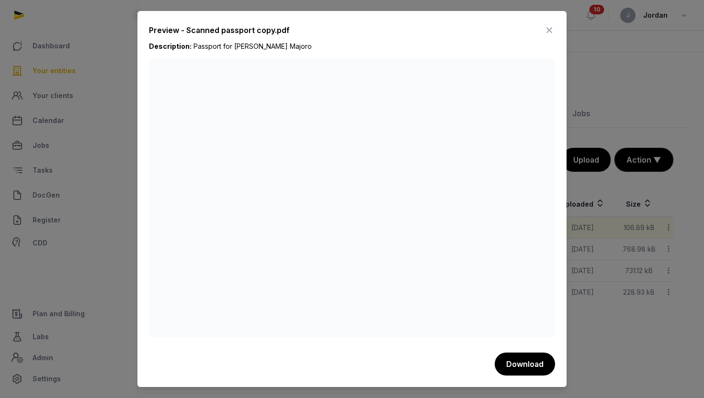
click at [127, 246] on div at bounding box center [352, 199] width 704 height 398
click at [547, 31] on icon at bounding box center [548, 29] width 11 height 15
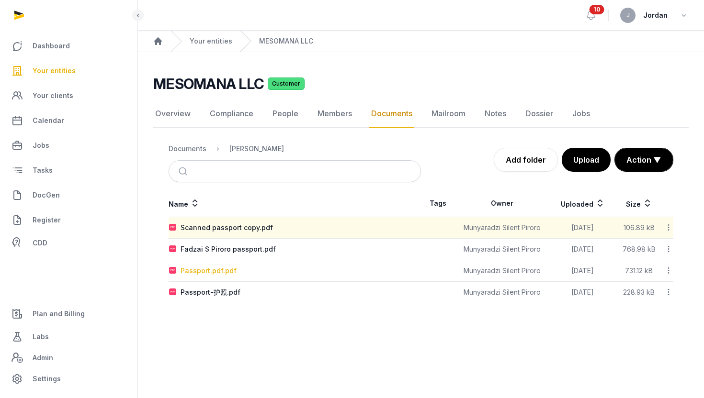
click at [202, 272] on div "Passport.pdf.pdf" at bounding box center [208, 271] width 56 height 10
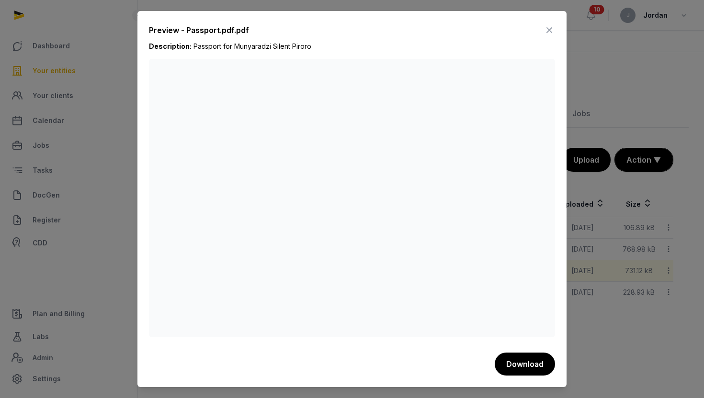
click at [552, 28] on icon at bounding box center [548, 29] width 11 height 15
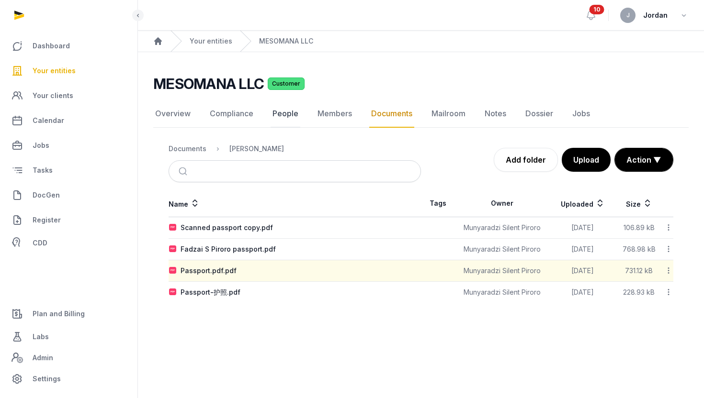
click at [277, 115] on link "People" at bounding box center [285, 114] width 30 height 28
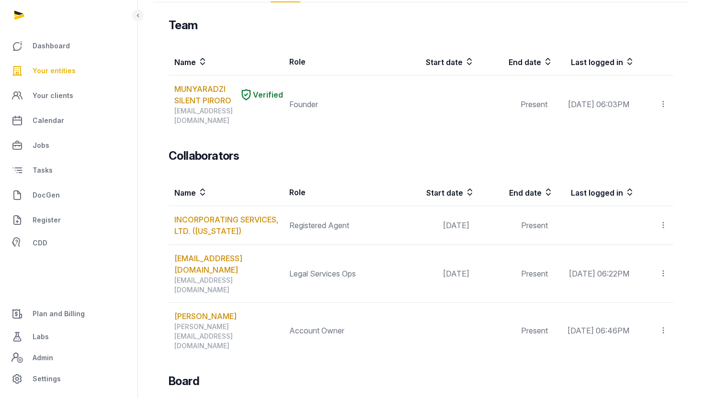
scroll to position [130, 0]
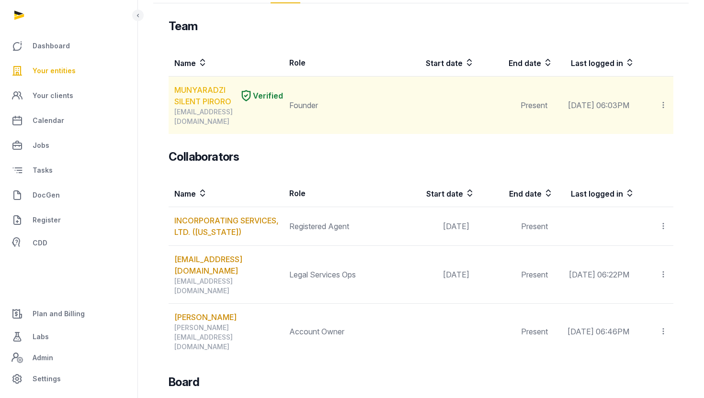
click at [191, 95] on link "MUNYARADZI SILENT PIRORO" at bounding box center [204, 95] width 61 height 23
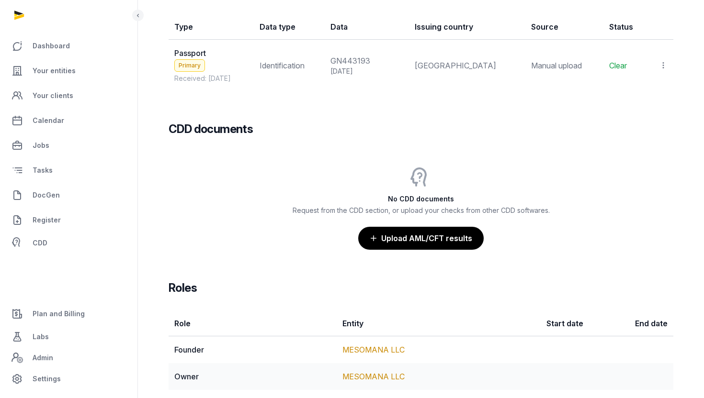
scroll to position [889, 0]
click at [662, 71] on div at bounding box center [660, 66] width 14 height 13
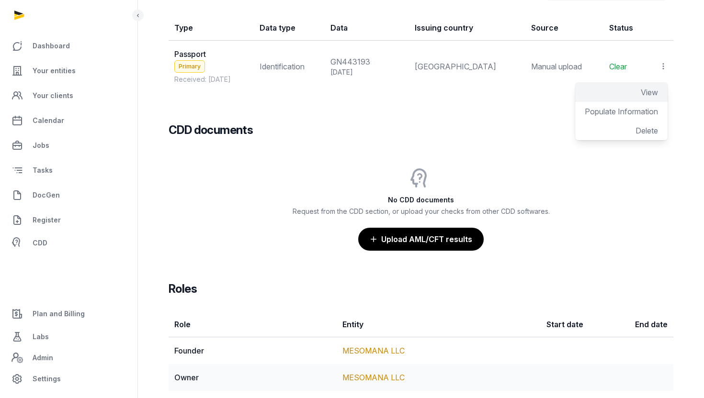
click at [651, 88] on span "View" at bounding box center [648, 93] width 17 height 10
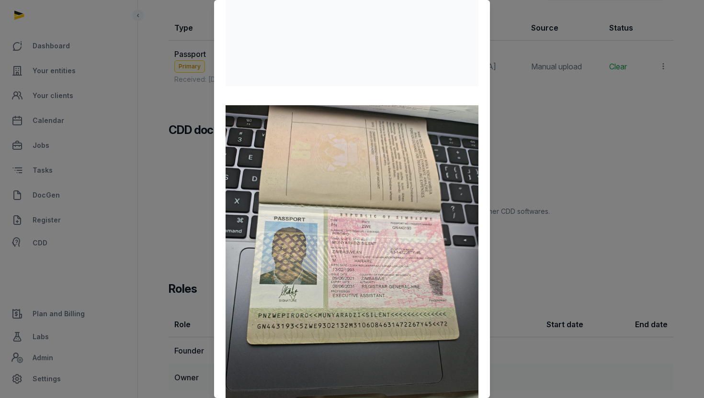
scroll to position [145, 0]
click at [523, 204] on div at bounding box center [352, 199] width 704 height 398
click at [516, 155] on div at bounding box center [352, 199] width 704 height 398
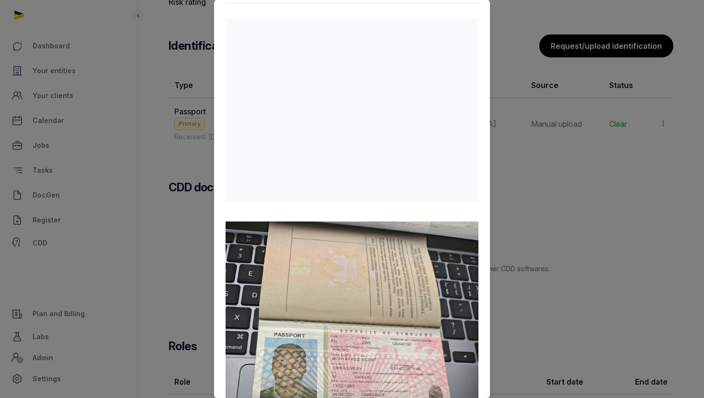
scroll to position [0, 0]
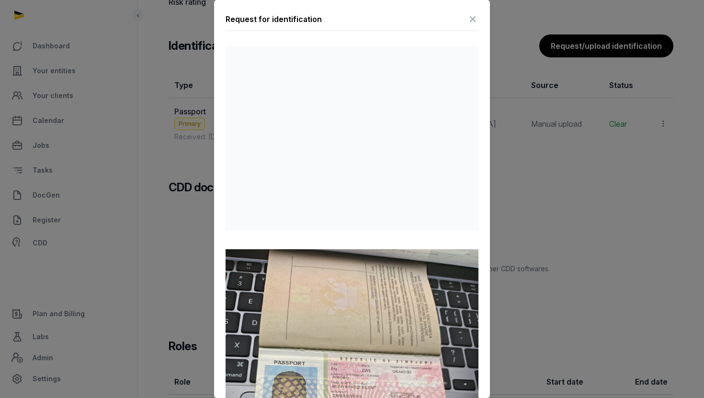
click at [471, 16] on icon at bounding box center [472, 18] width 11 height 15
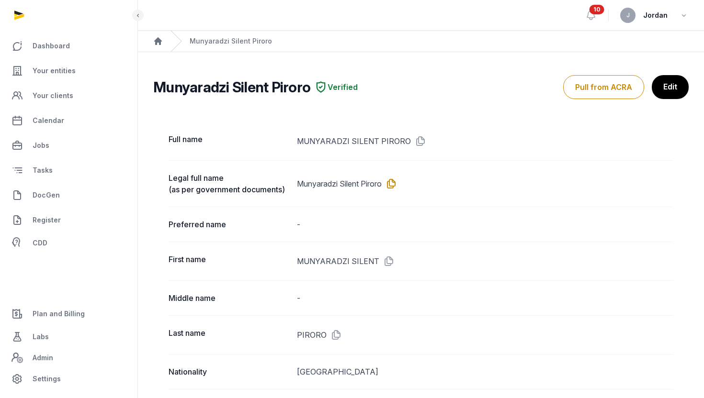
click at [392, 183] on icon at bounding box center [388, 183] width 15 height 15
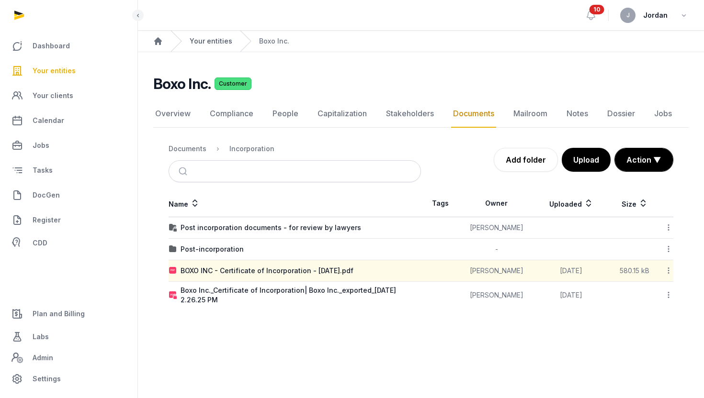
click at [216, 43] on link "Your entities" at bounding box center [211, 41] width 43 height 10
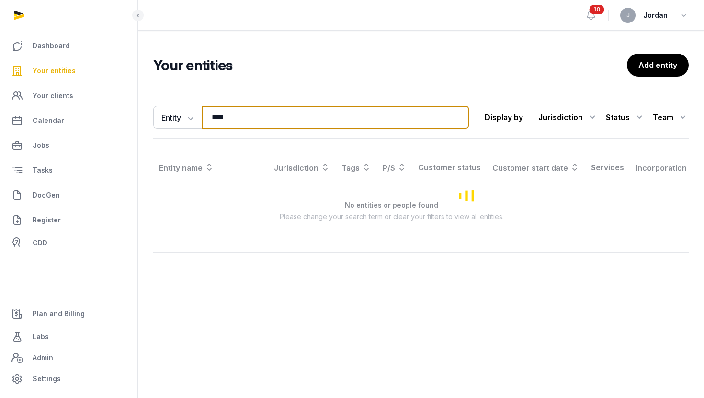
click at [236, 113] on input "****" at bounding box center [335, 117] width 267 height 23
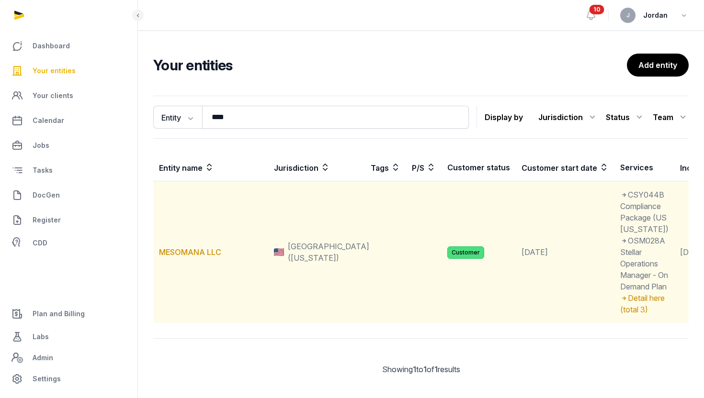
click at [199, 275] on td "MESOMANA LLC" at bounding box center [210, 252] width 115 height 142
click at [198, 257] on link "MESOMANA LLC" at bounding box center [190, 252] width 62 height 10
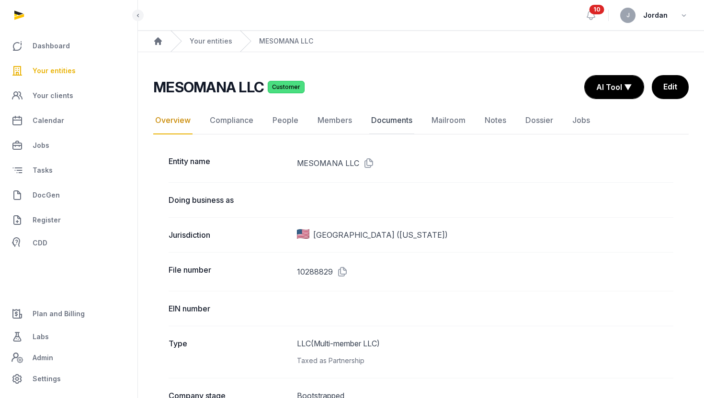
click at [395, 121] on link "Documents" at bounding box center [391, 121] width 45 height 28
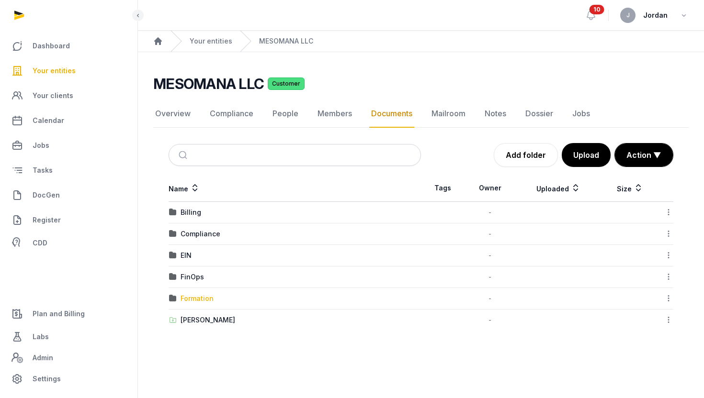
click at [198, 298] on div "Formation" at bounding box center [196, 299] width 33 height 10
click at [0, 0] on div "Loading" at bounding box center [0, 0] width 0 height 0
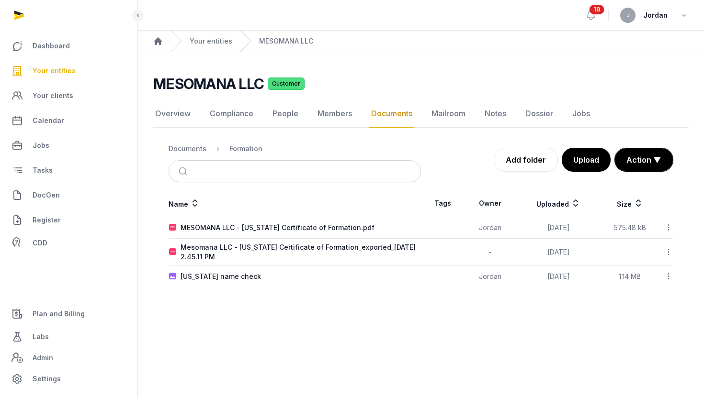
click at [666, 227] on icon at bounding box center [668, 228] width 9 height 10
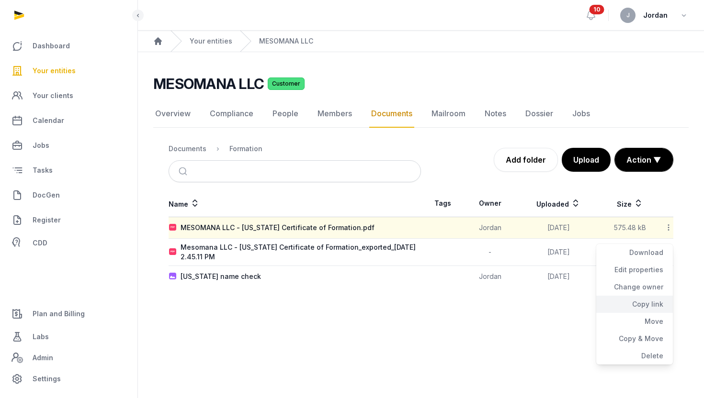
click at [657, 313] on div "Copy link" at bounding box center [634, 321] width 77 height 17
click at [670, 227] on icon at bounding box center [668, 228] width 9 height 10
click at [651, 313] on div "Copy link" at bounding box center [634, 321] width 77 height 17
